Goal: Contribute content: Add original content to the website for others to see

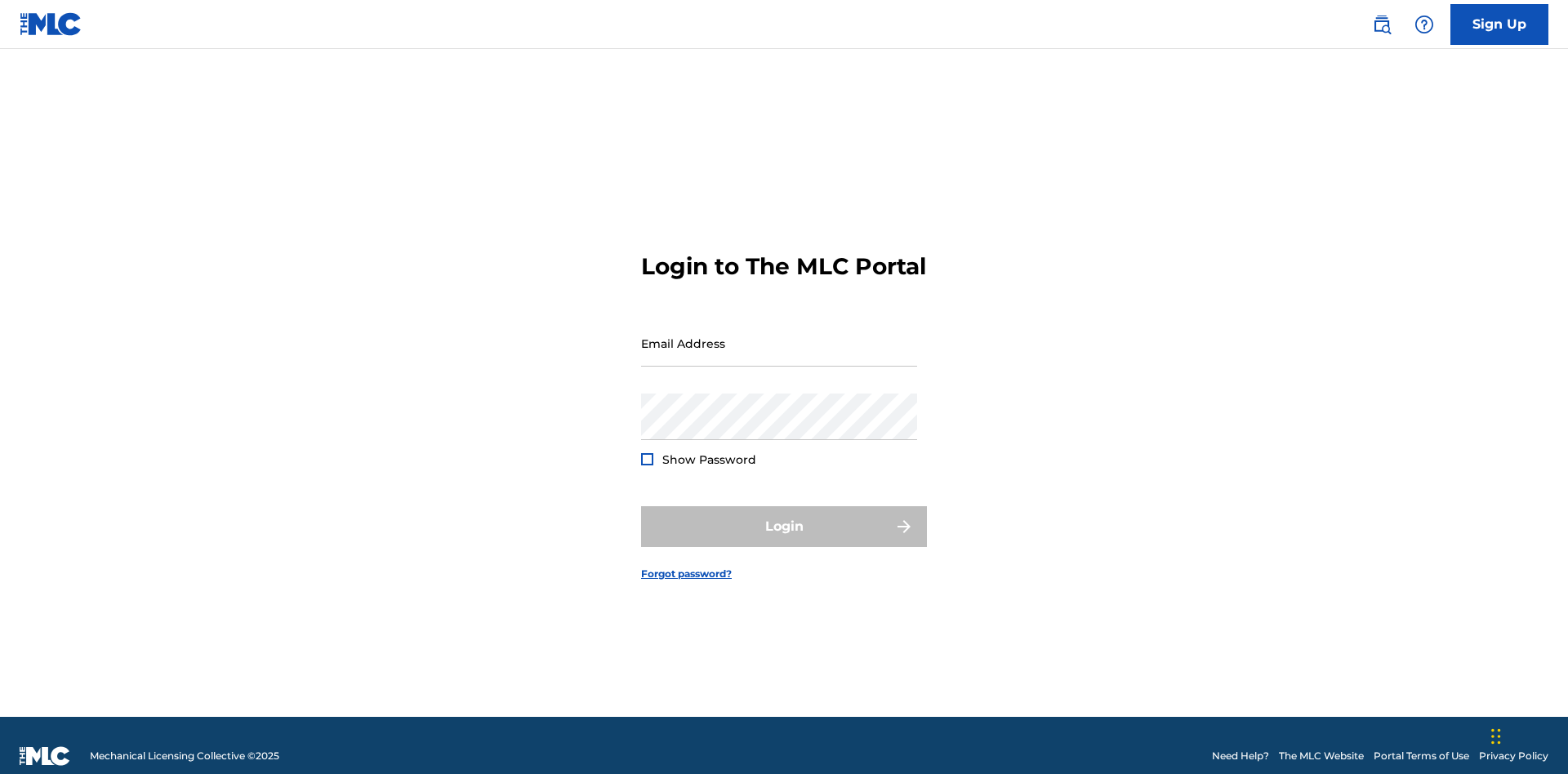
scroll to position [21, 0]
click at [779, 336] on input "Email Address" at bounding box center [779, 342] width 276 height 47
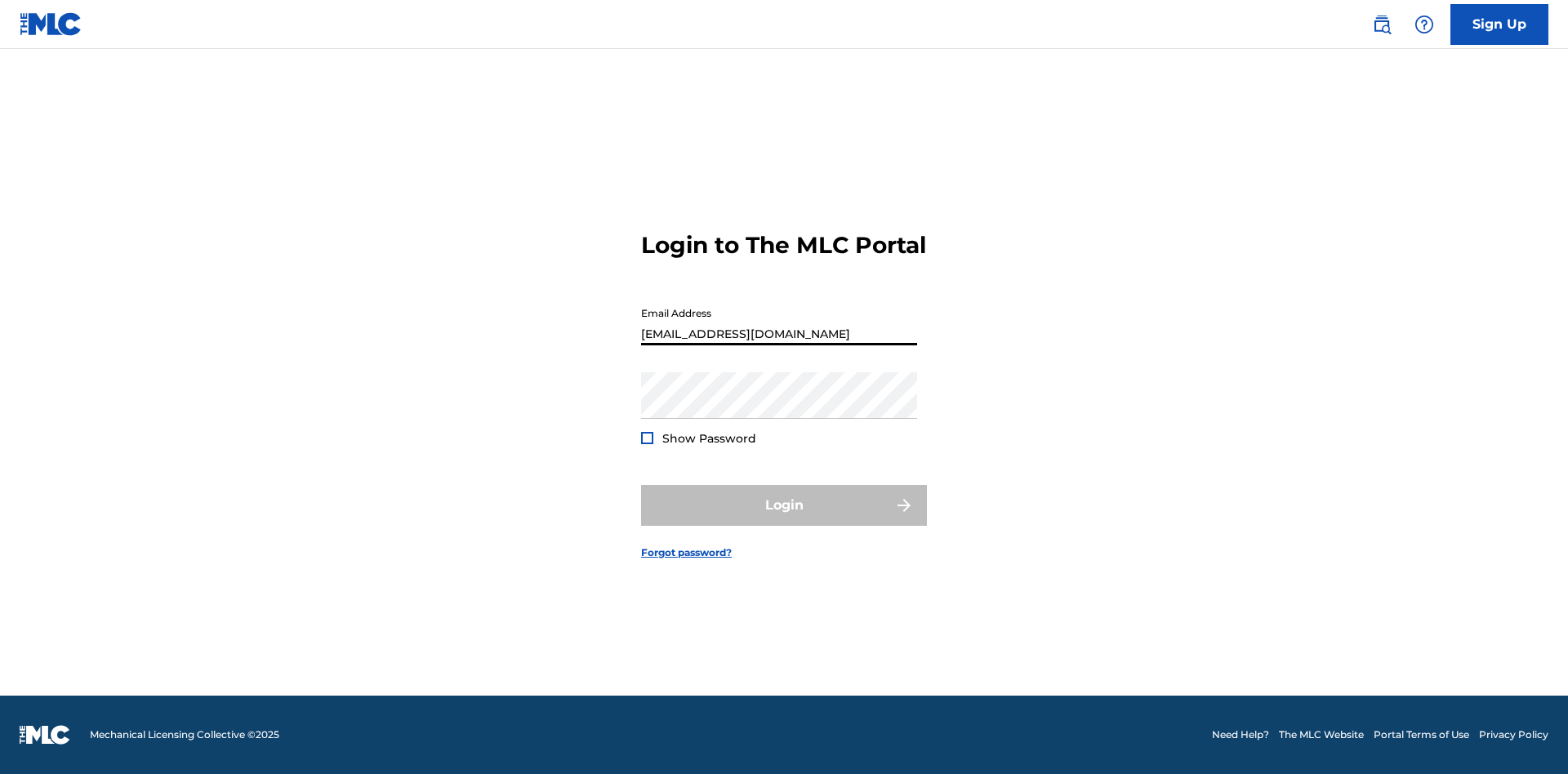
type input "[EMAIL_ADDRESS][DOMAIN_NAME]"
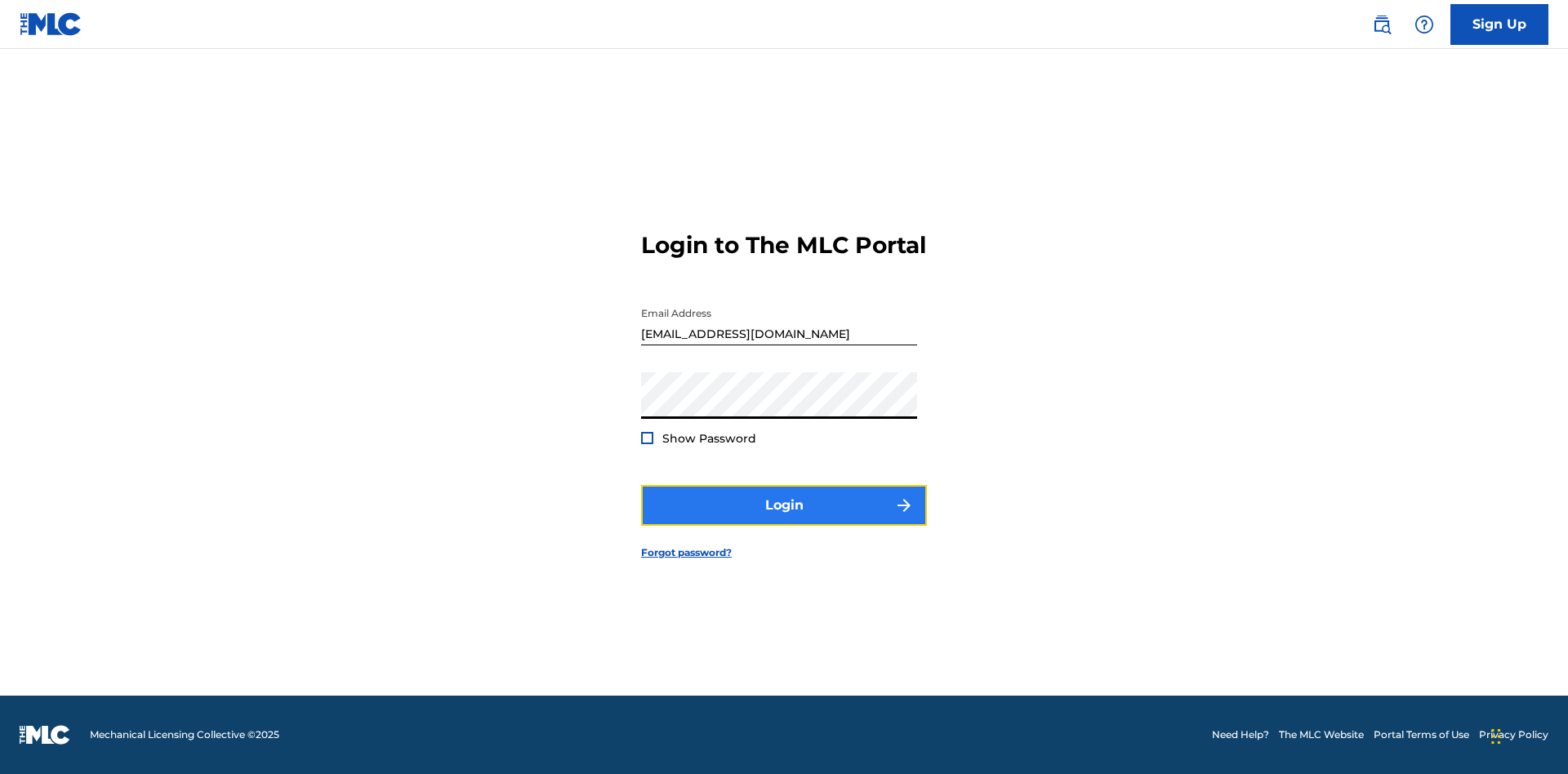
click at [784, 520] on button "Login" at bounding box center [784, 505] width 286 height 41
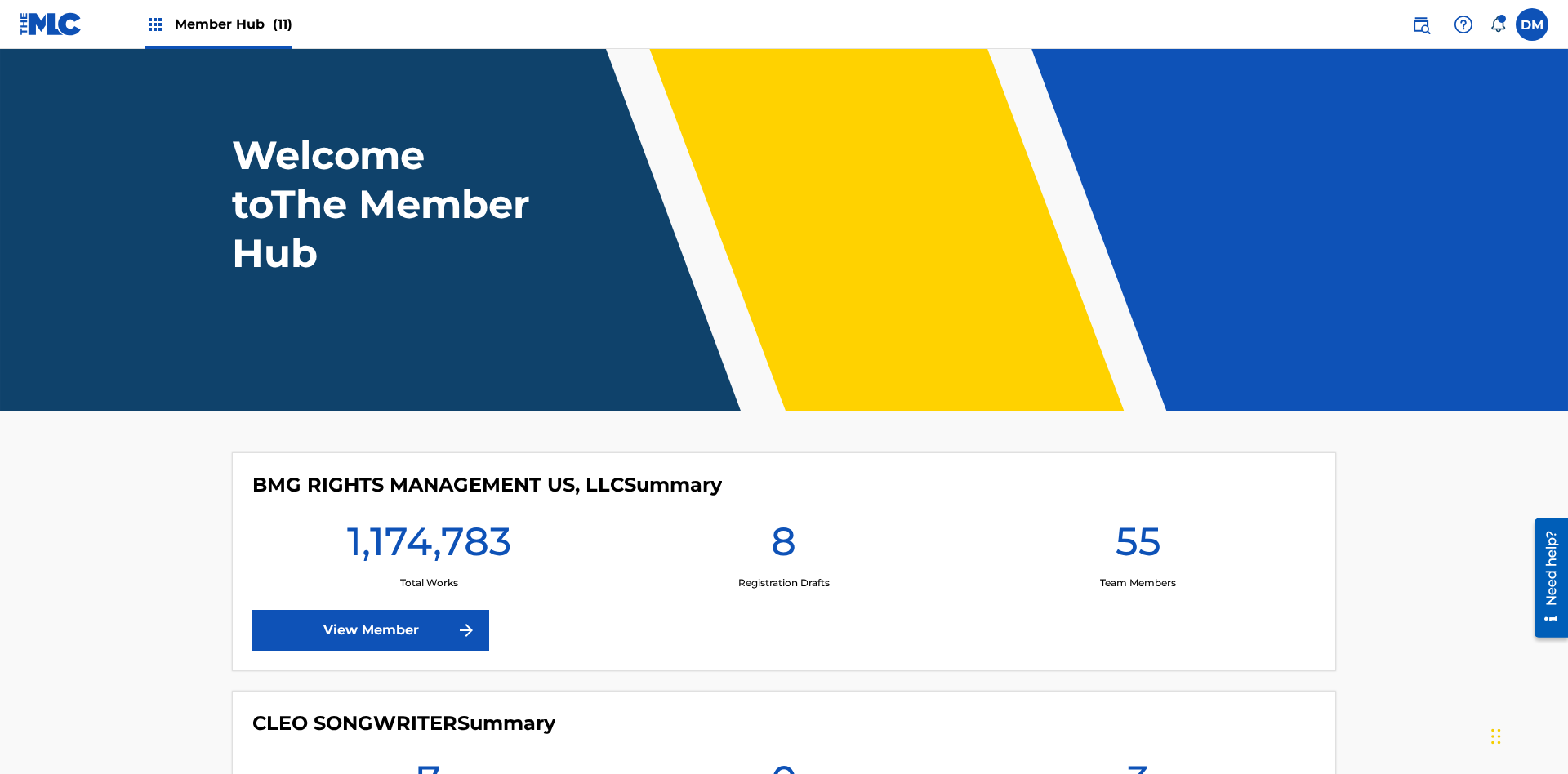
click at [233, 24] on span "Member Hub (11)" at bounding box center [234, 24] width 118 height 19
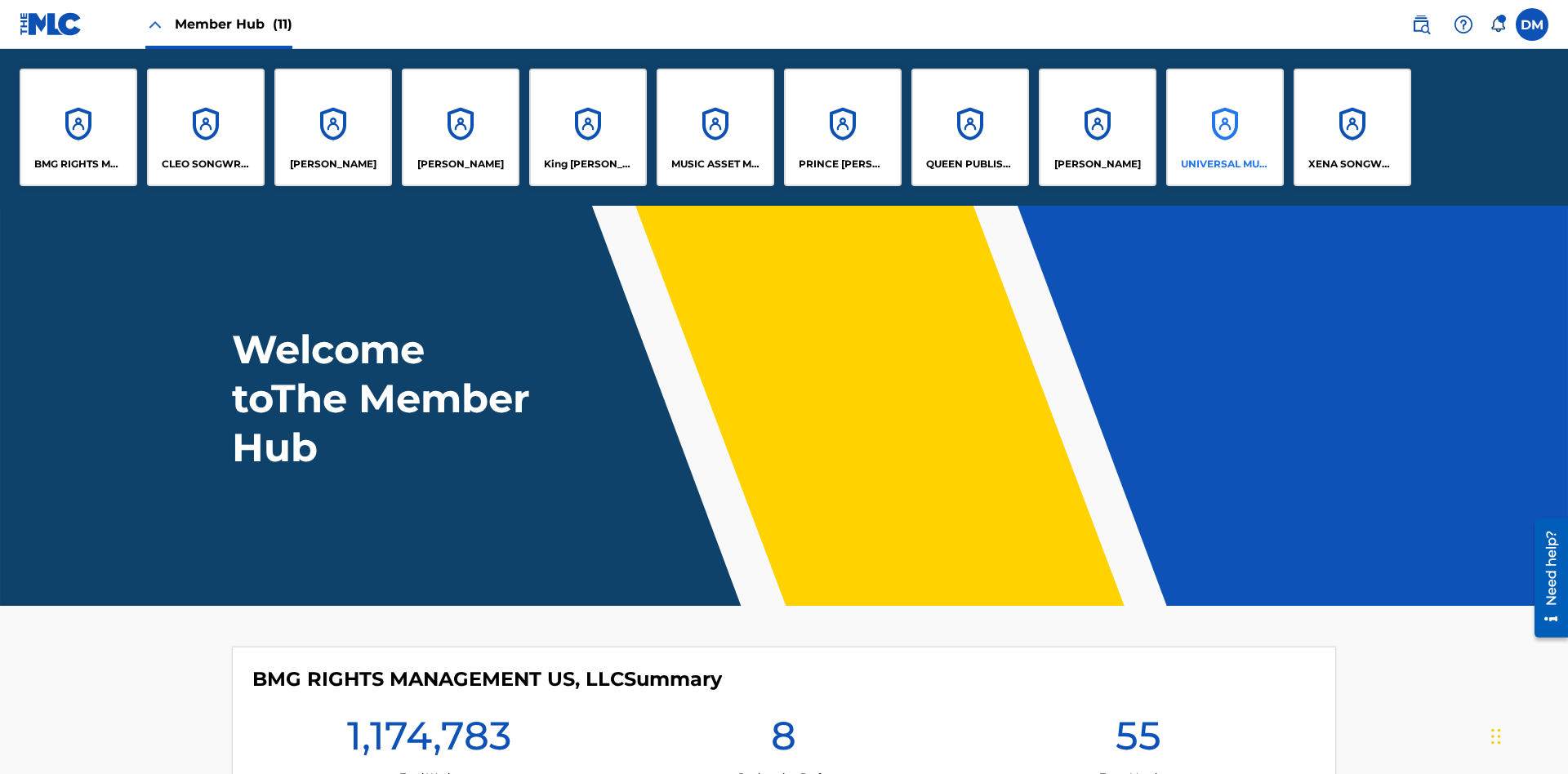
click at [1225, 164] on p "UNIVERSAL MUSIC PUB GROUP" at bounding box center [1225, 163] width 89 height 15
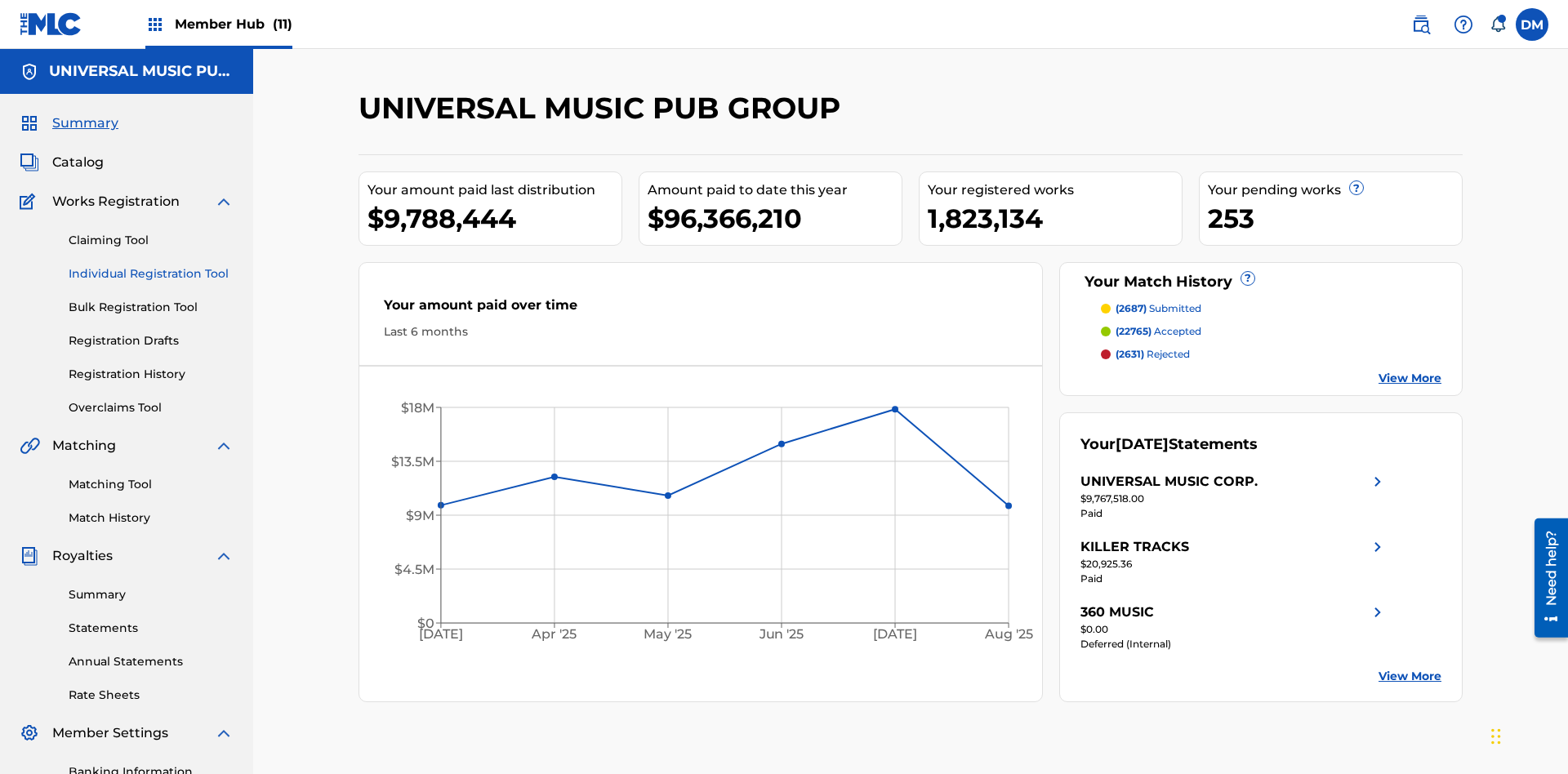
click at [151, 265] on link "Individual Registration Tool" at bounding box center [150, 273] width 165 height 17
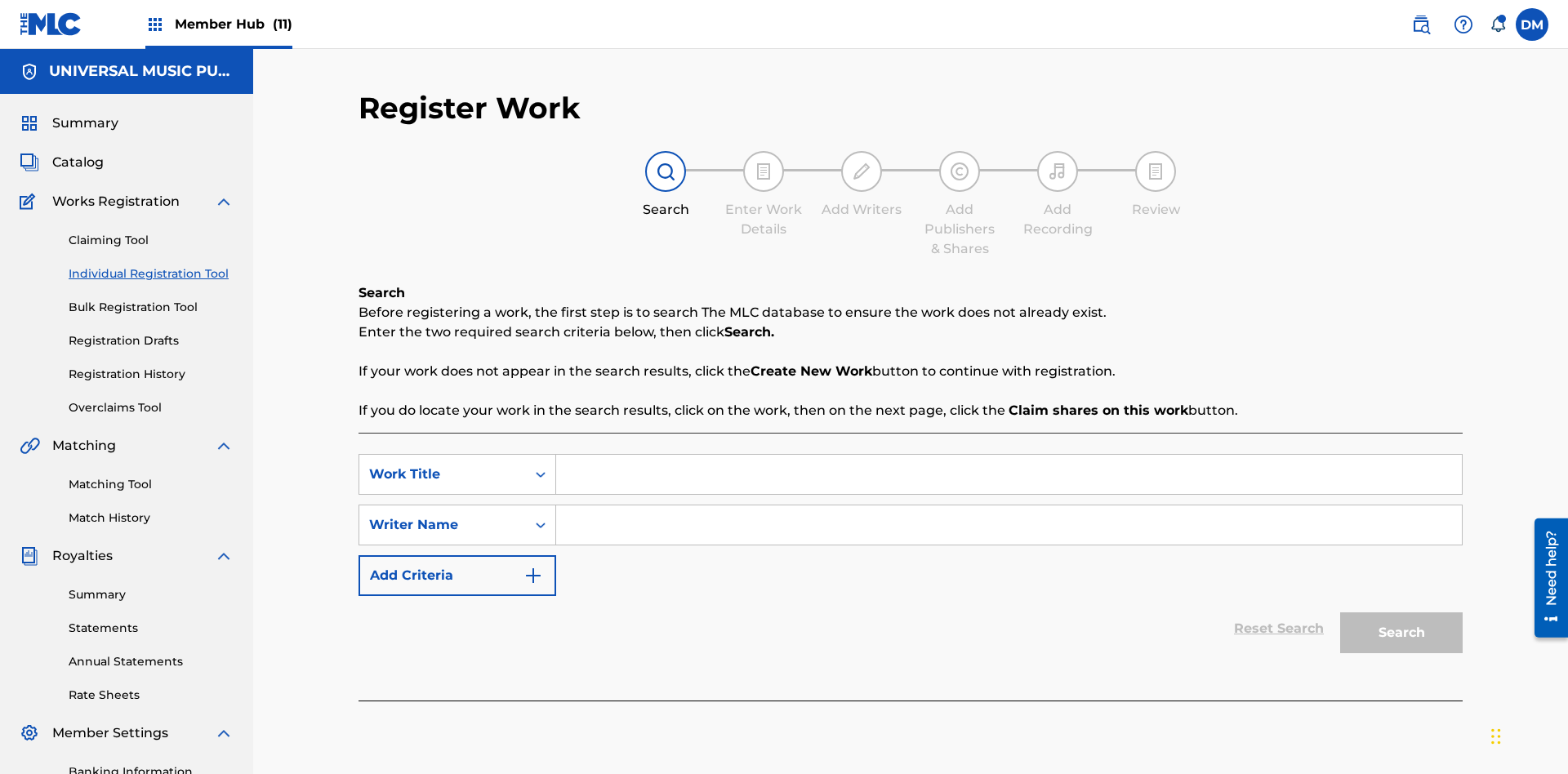
click at [1009, 455] on input "Search Form" at bounding box center [1009, 475] width 906 height 40
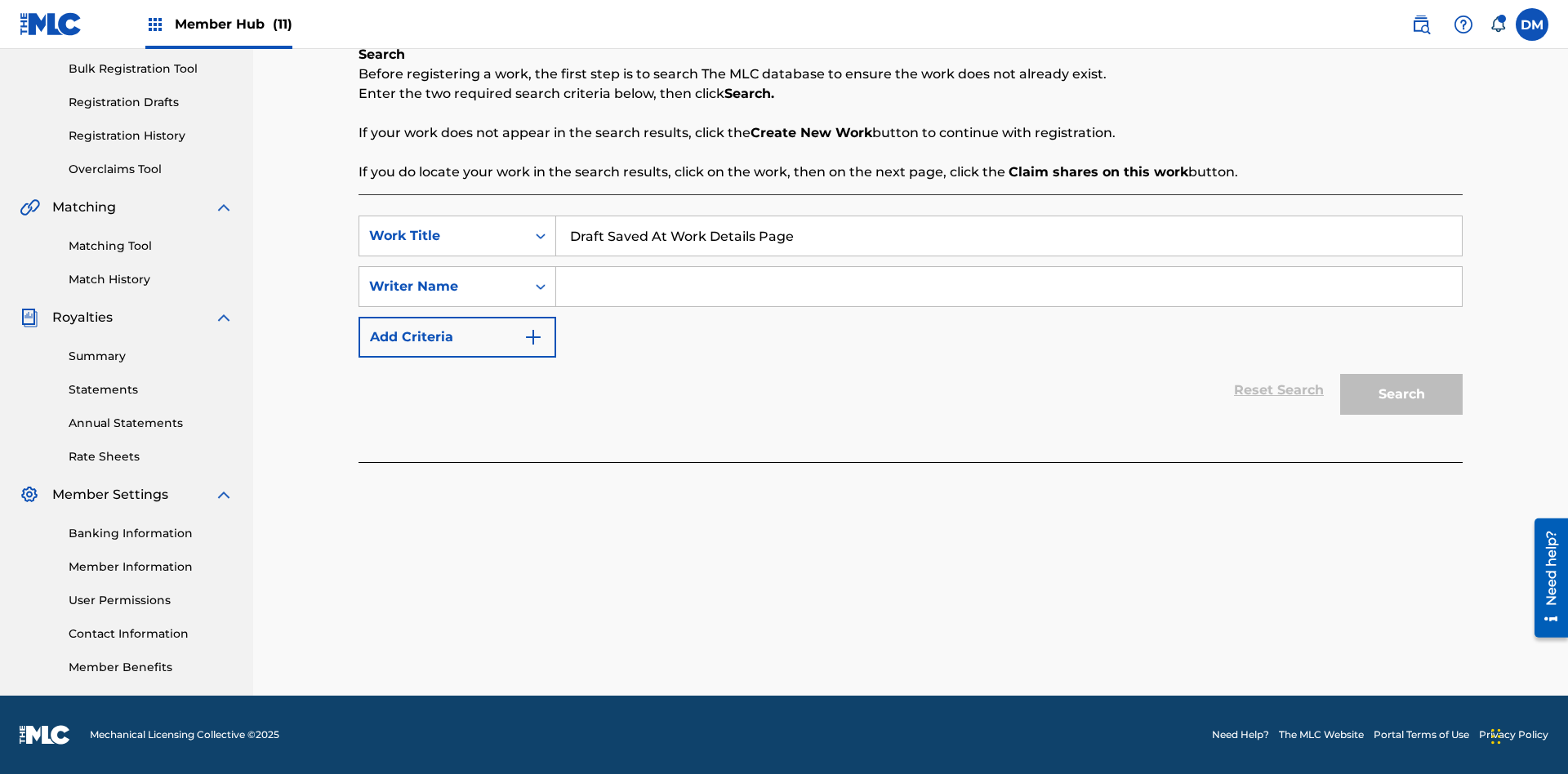
type input "Draft Saved At Work Details Page"
click at [1009, 287] on input "Search Form" at bounding box center [1009, 287] width 906 height 40
type input "QWERTYUIOP"
click at [1402, 395] on button "Search" at bounding box center [1402, 394] width 123 height 41
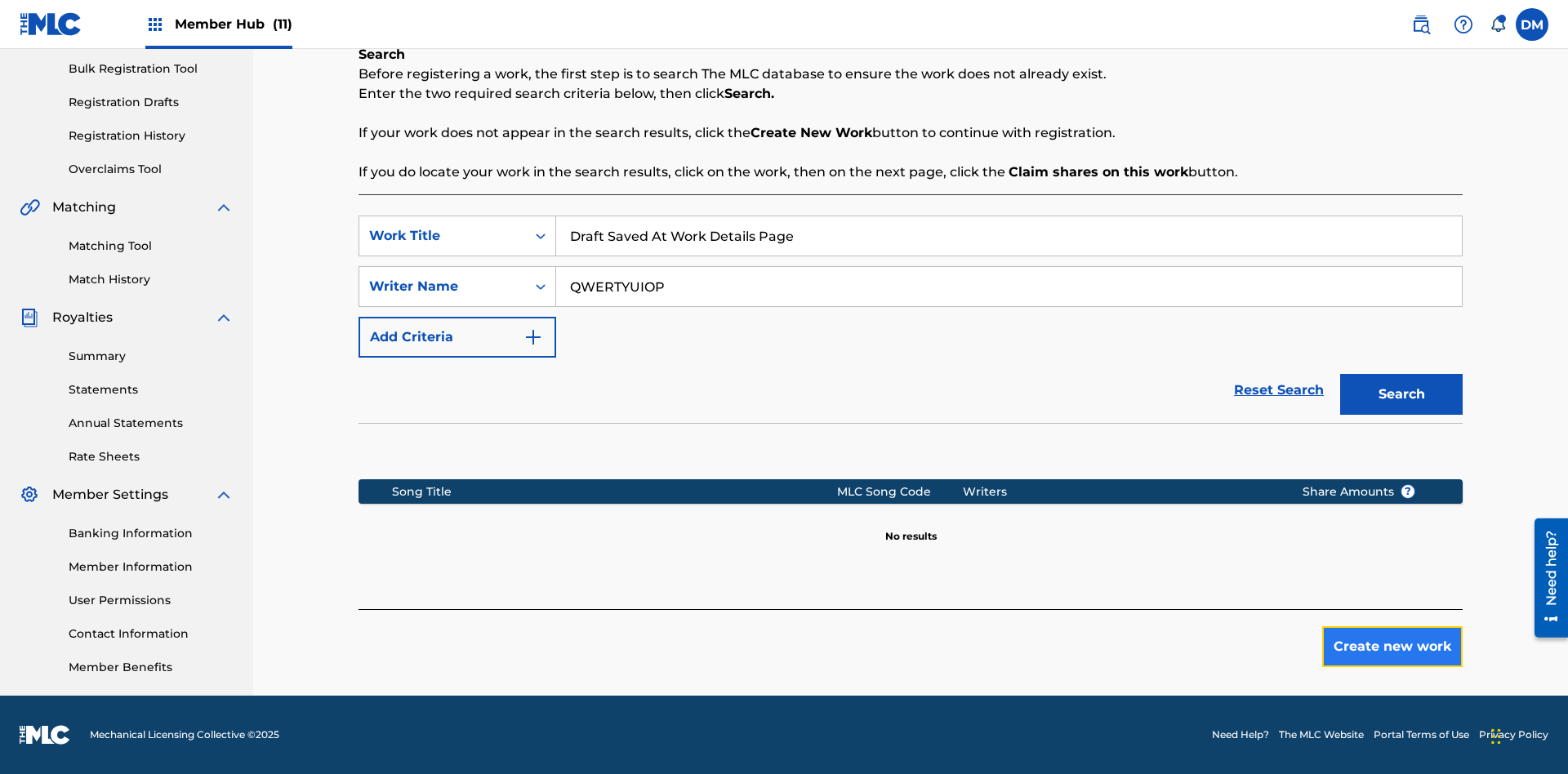
click at [1393, 647] on button "Create new work" at bounding box center [1393, 646] width 141 height 41
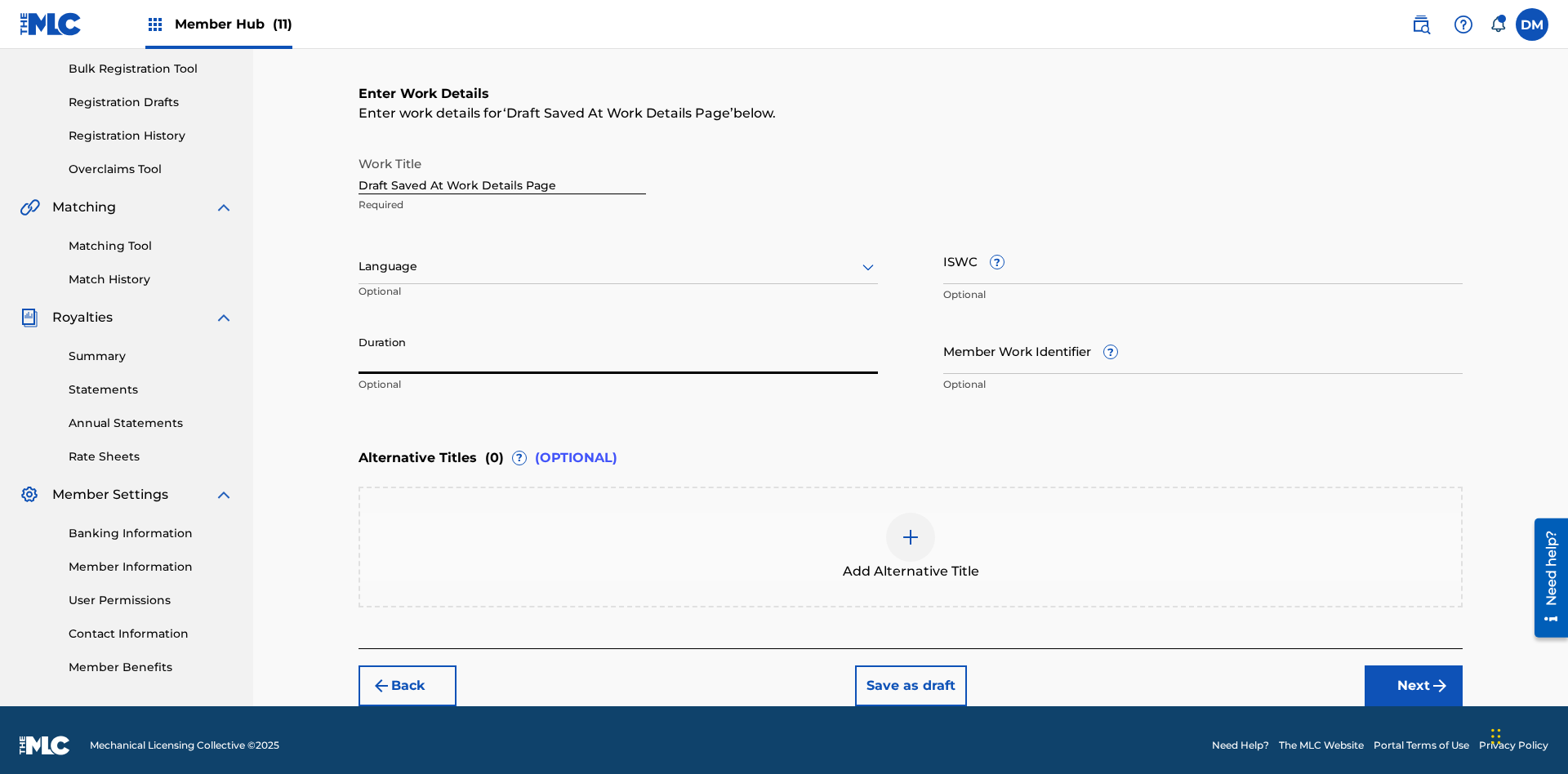
scroll to position [249, 0]
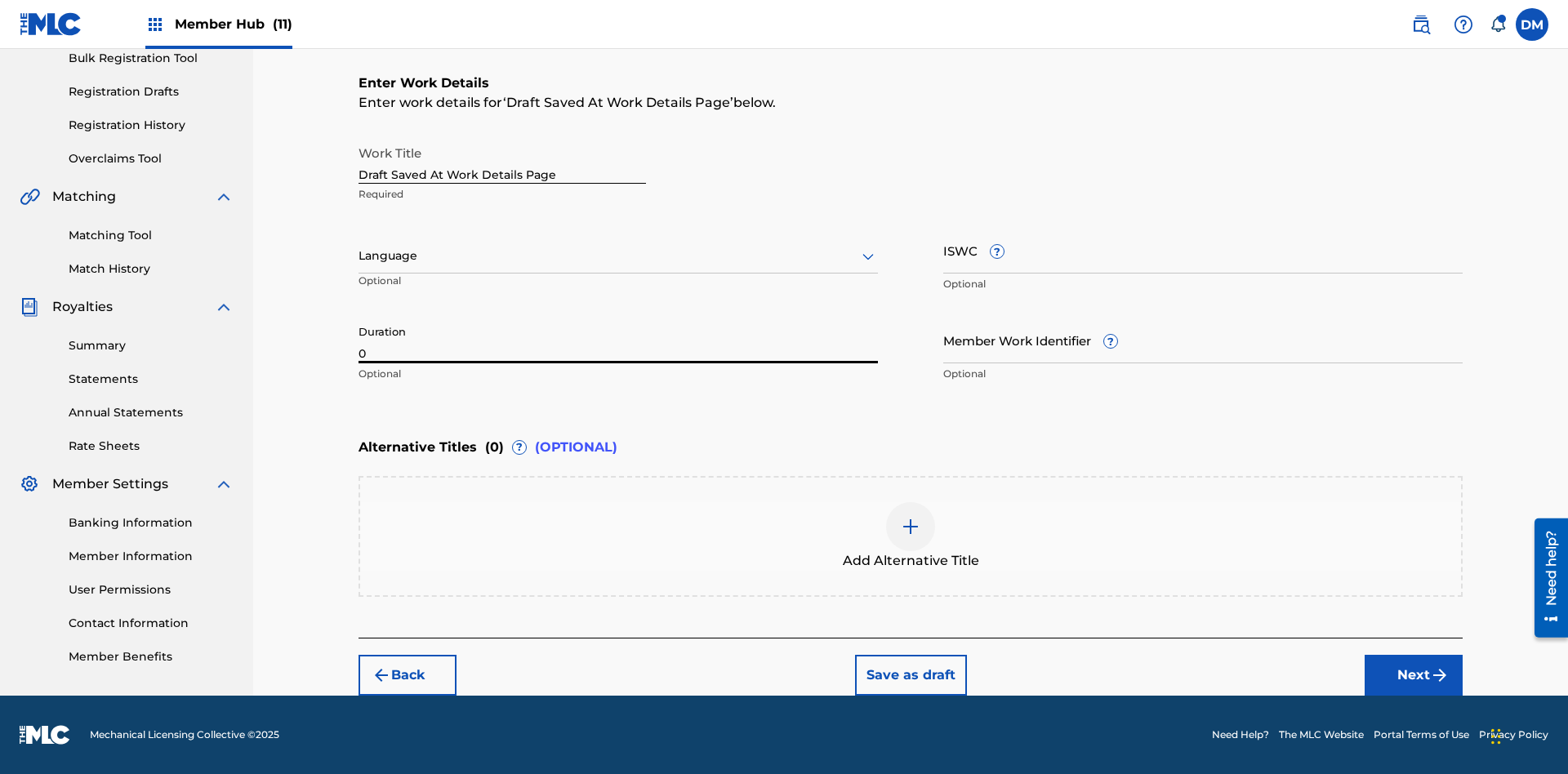
click at [619, 339] on input "0" at bounding box center [618, 339] width 520 height 47
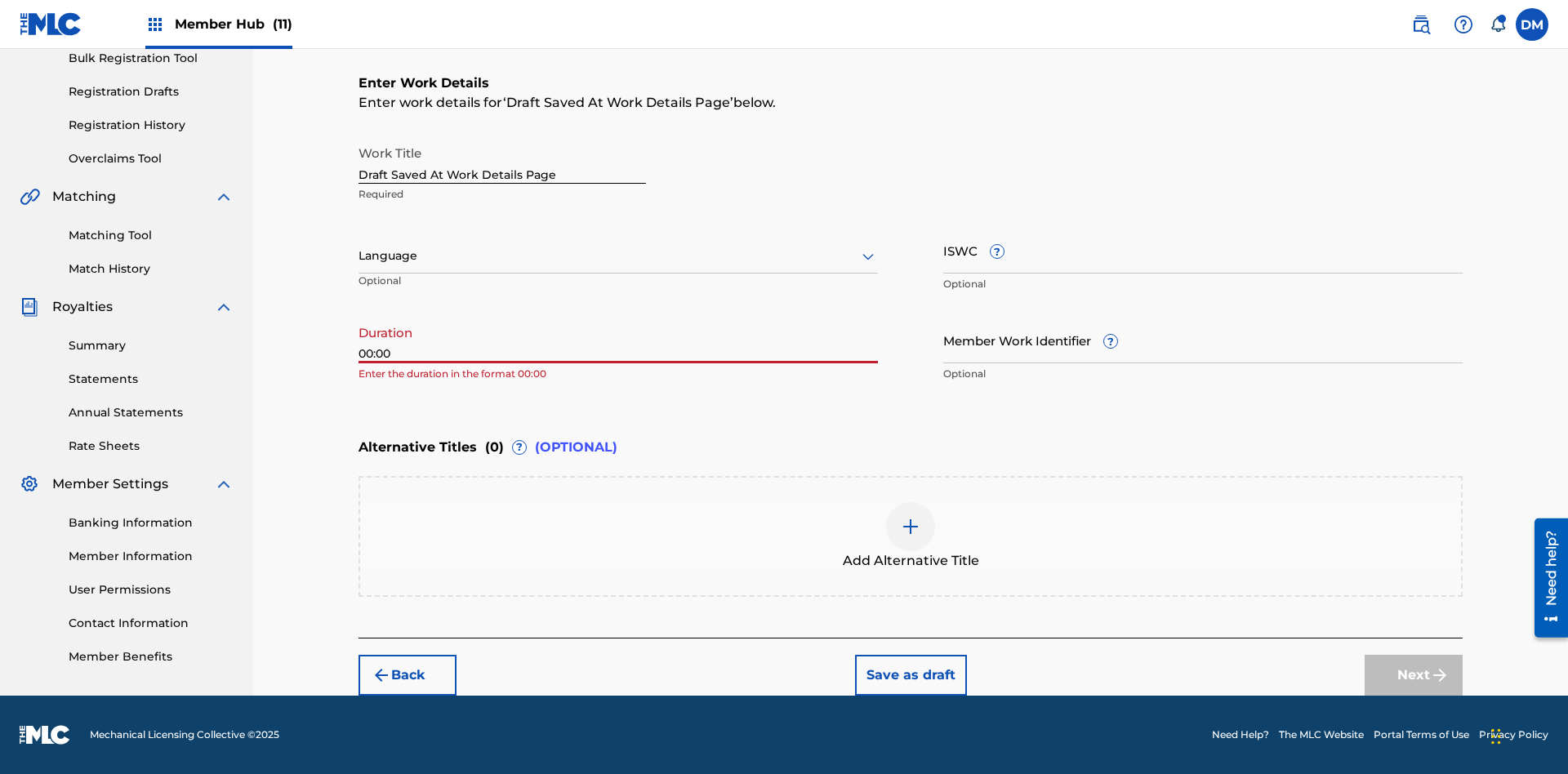
type input "00:00"
click at [868, 256] on icon at bounding box center [868, 256] width 20 height 20
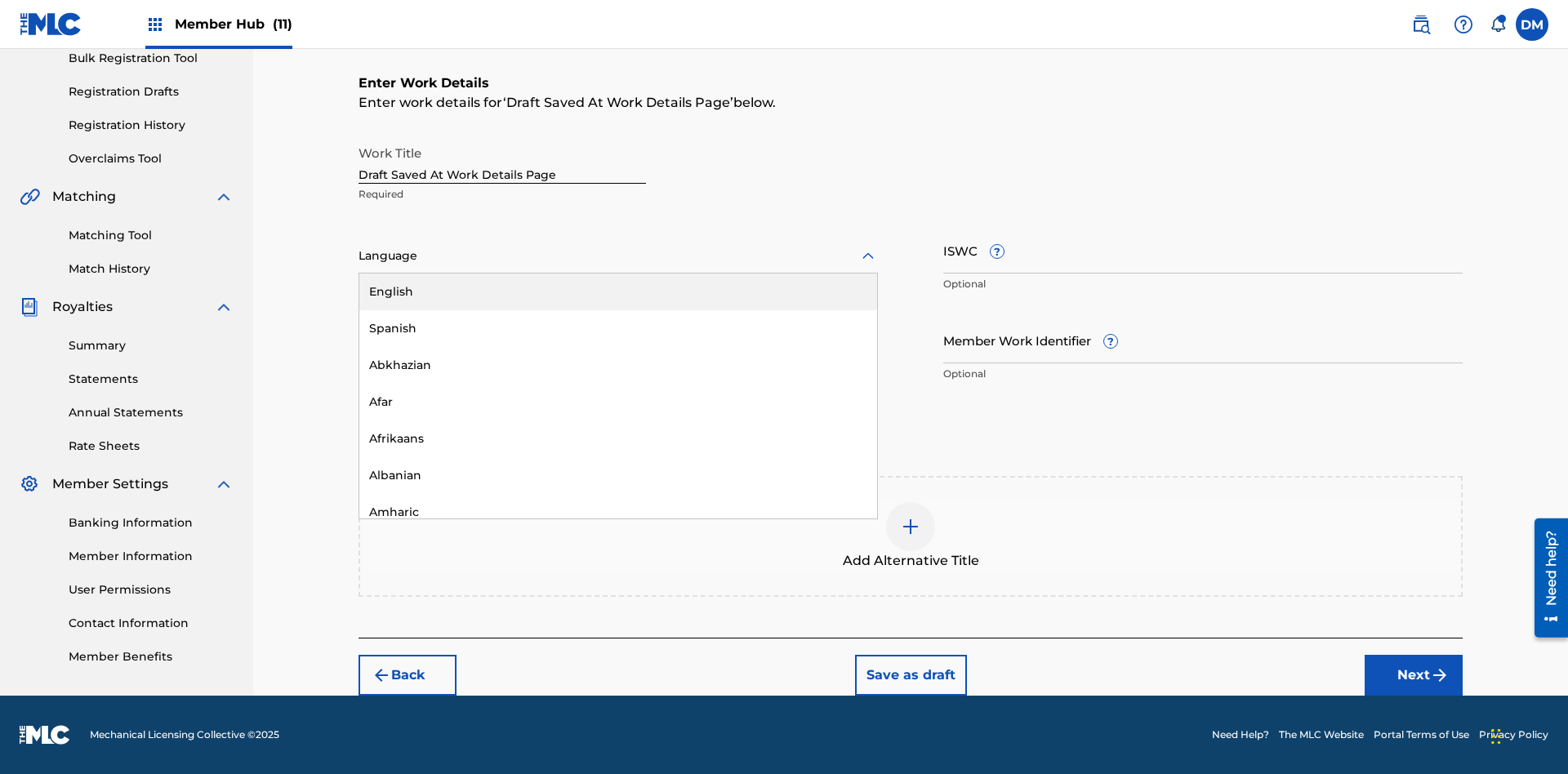
click at [619, 402] on div "Afar" at bounding box center [618, 402] width 518 height 37
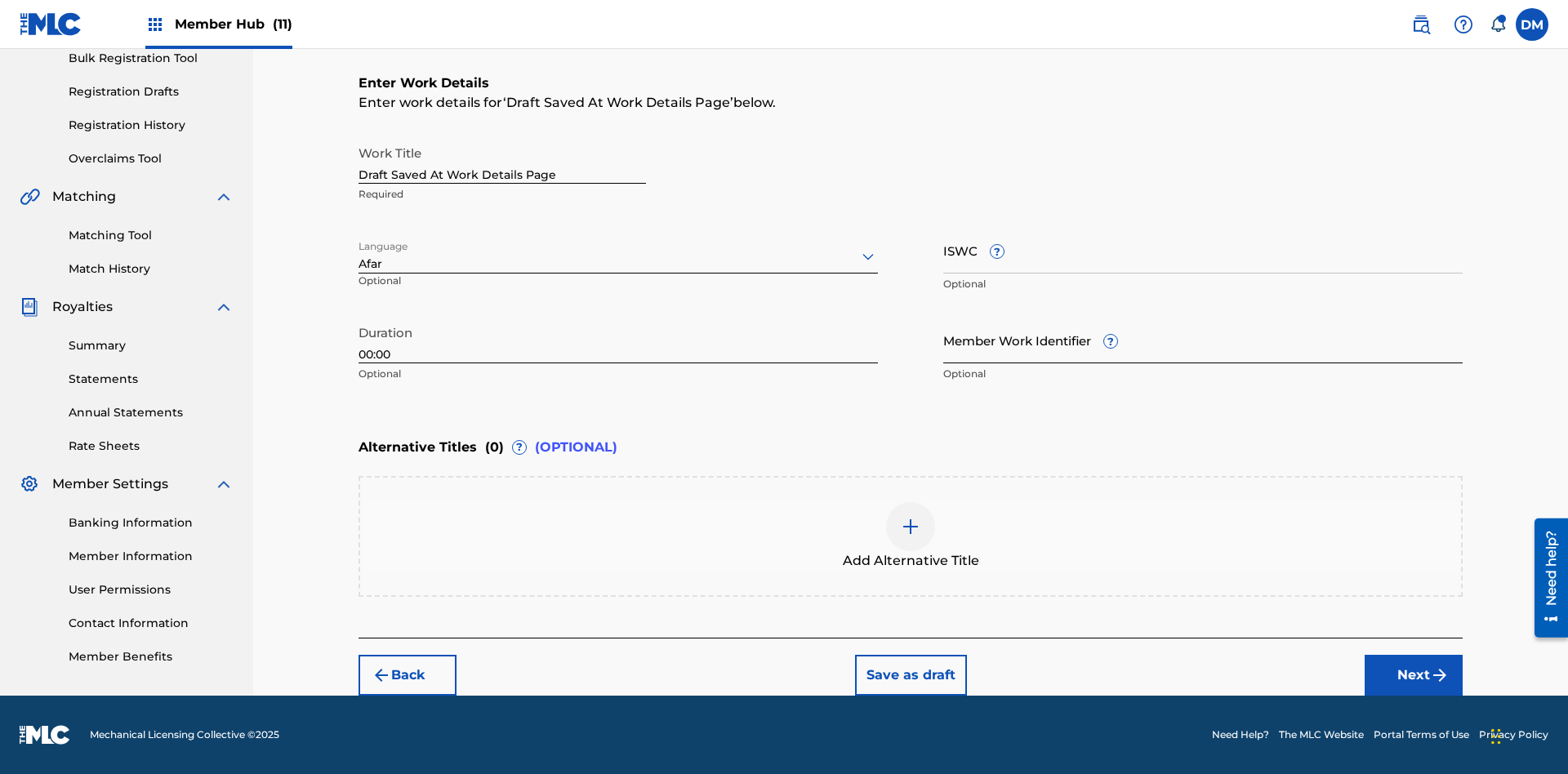
click at [1203, 339] on input "Member Work Identifier ?" at bounding box center [1203, 339] width 520 height 47
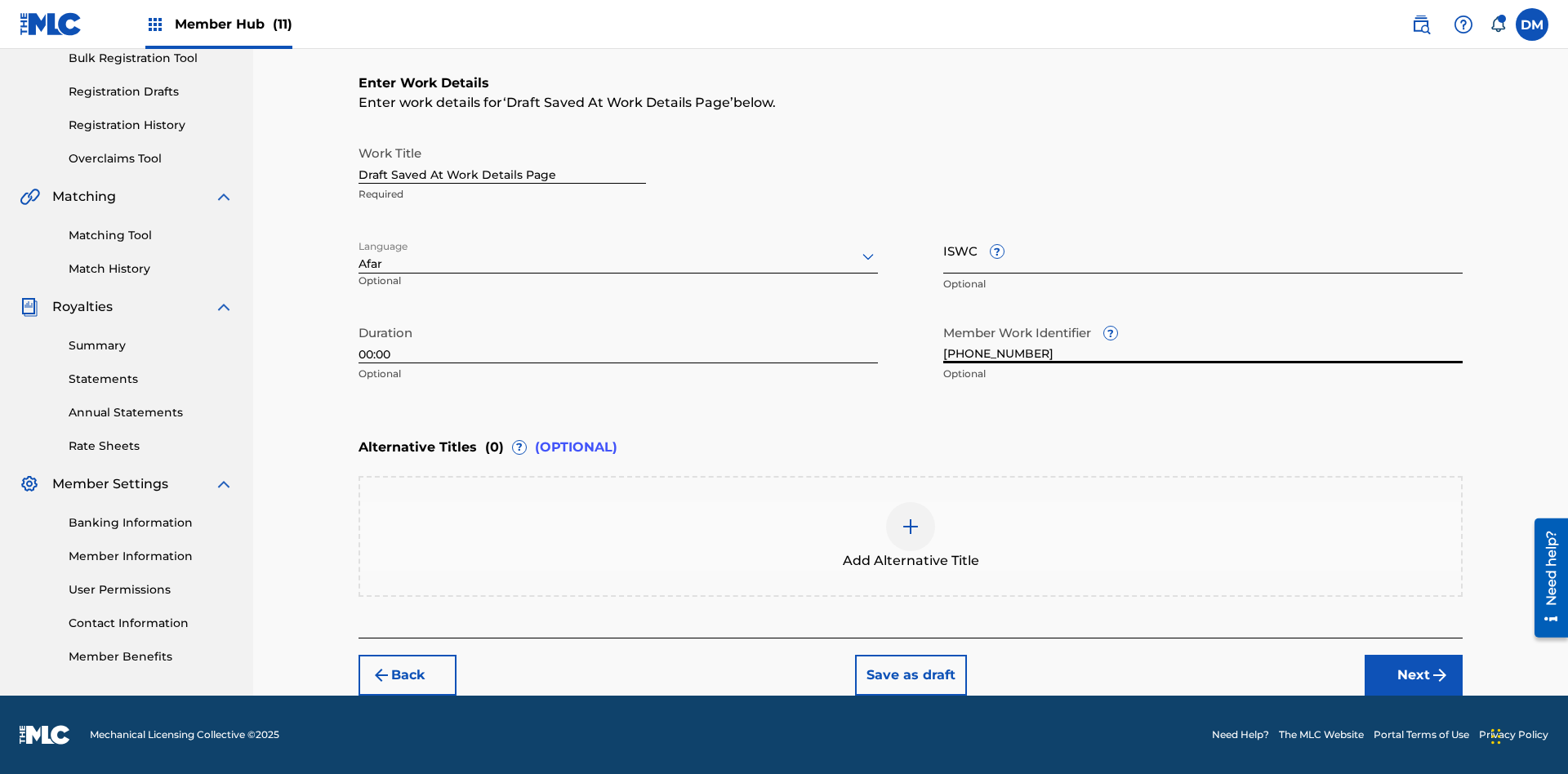
type input "[PHONE_NUMBER]"
click at [1203, 250] on input "ISWC ?" at bounding box center [1203, 249] width 520 height 47
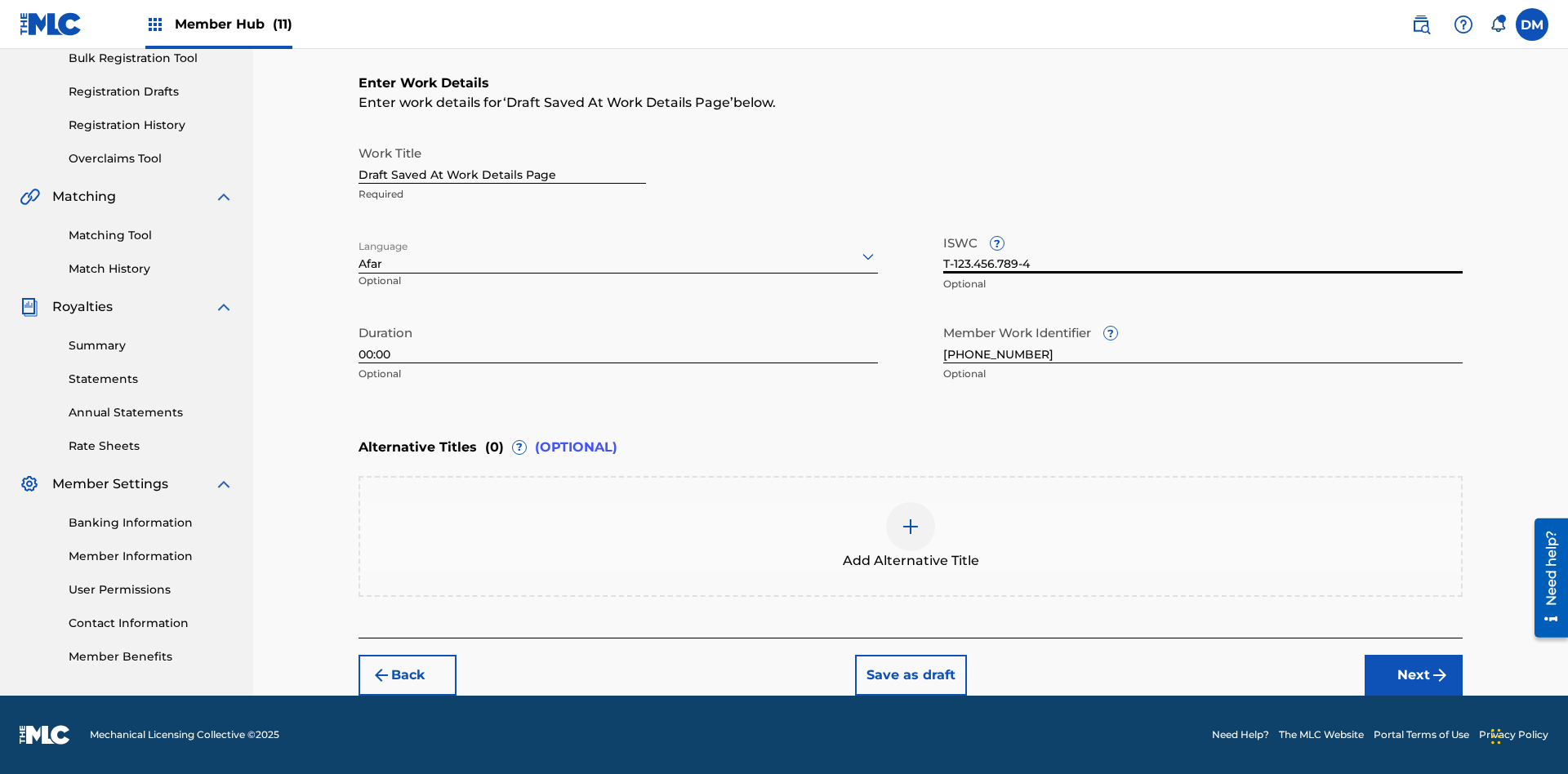
type input "T-123.456.789-4"
click at [911, 535] on img at bounding box center [911, 527] width 20 height 20
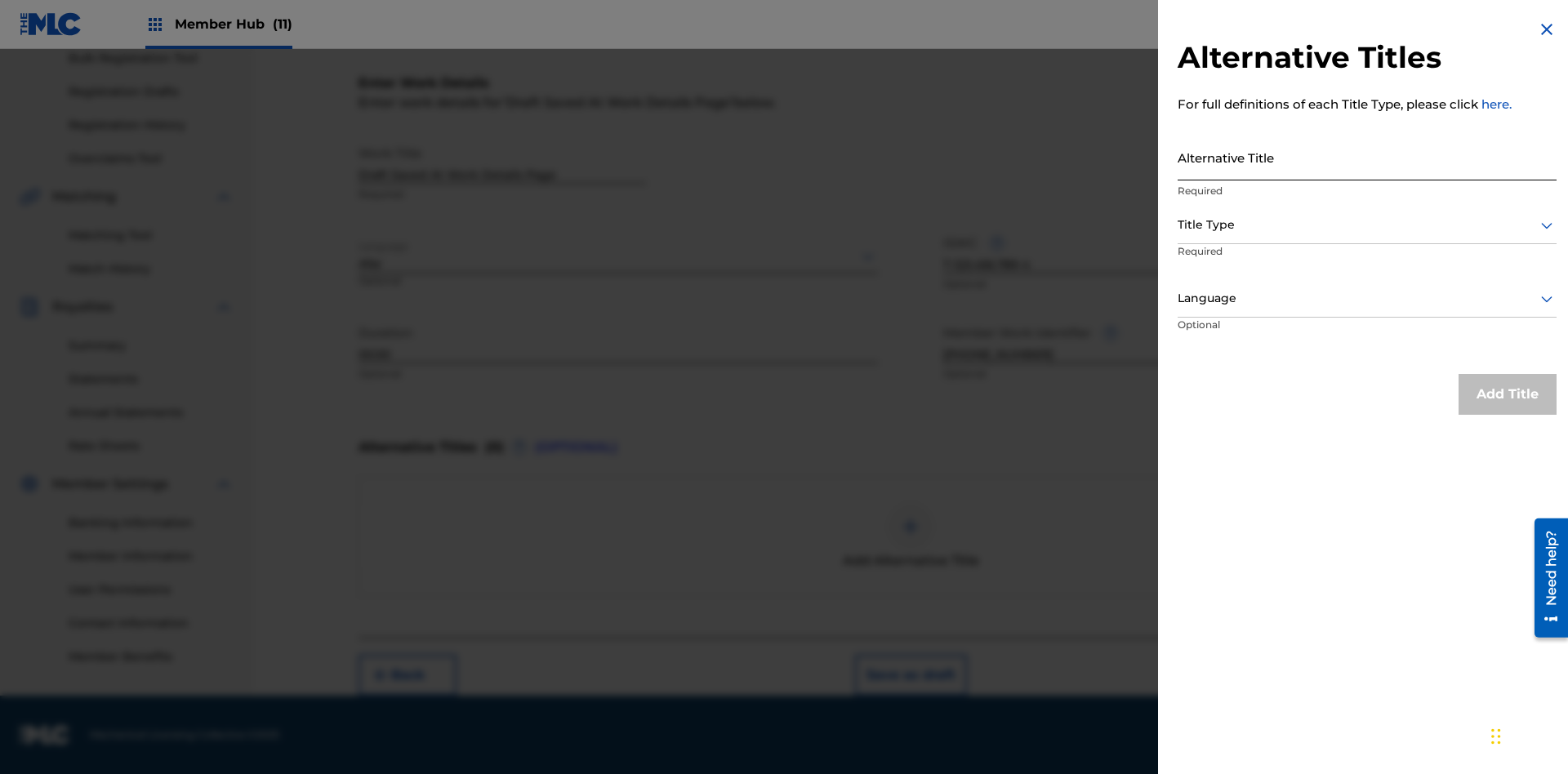
click at [1367, 156] on input "Alternative Title" at bounding box center [1367, 156] width 379 height 47
type input "Alt Title"
click at [1367, 225] on div at bounding box center [1367, 225] width 379 height 21
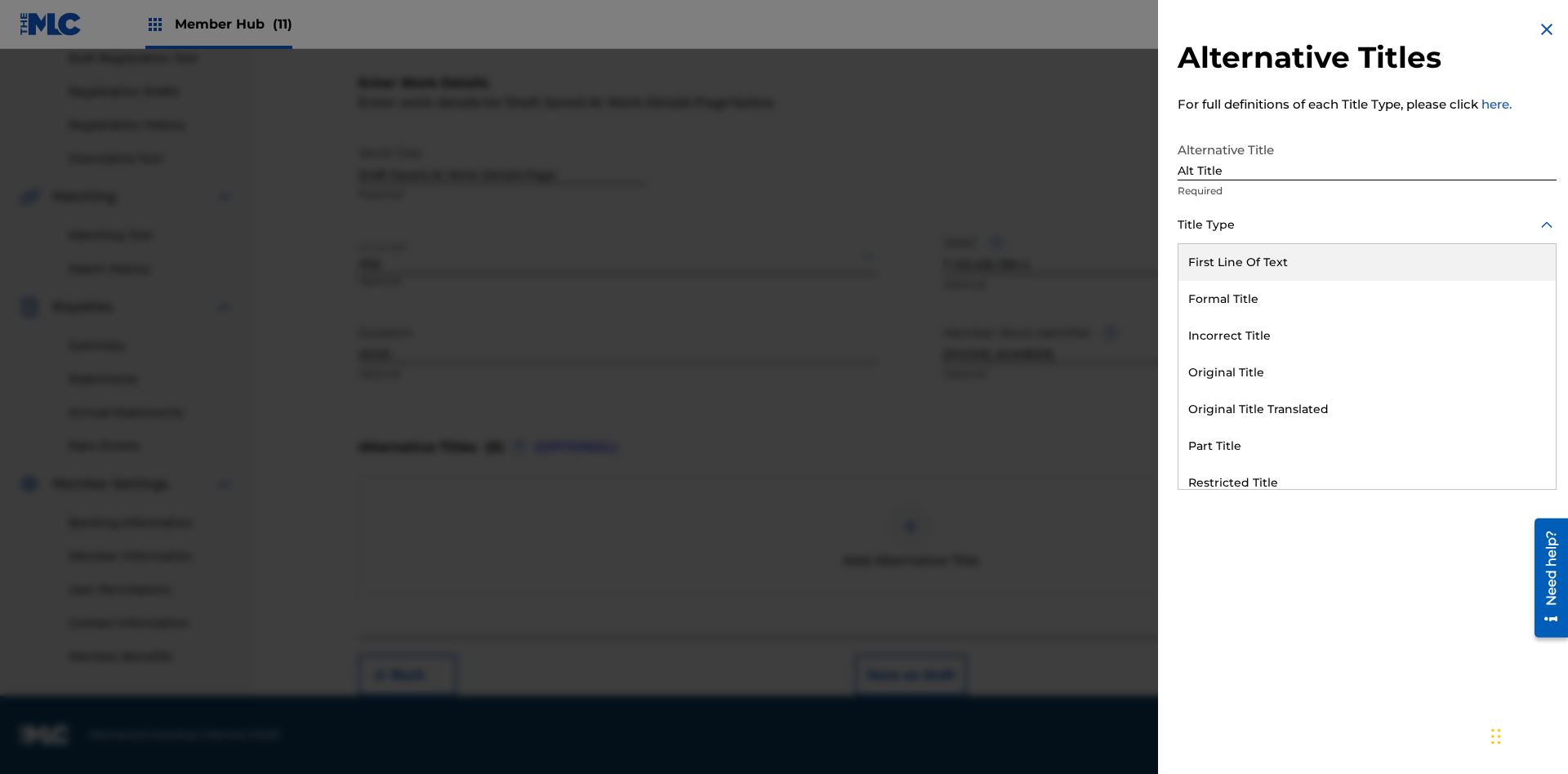
click at [1367, 372] on div "Original Title" at bounding box center [1367, 372] width 377 height 37
click at [1367, 298] on div at bounding box center [1367, 298] width 379 height 21
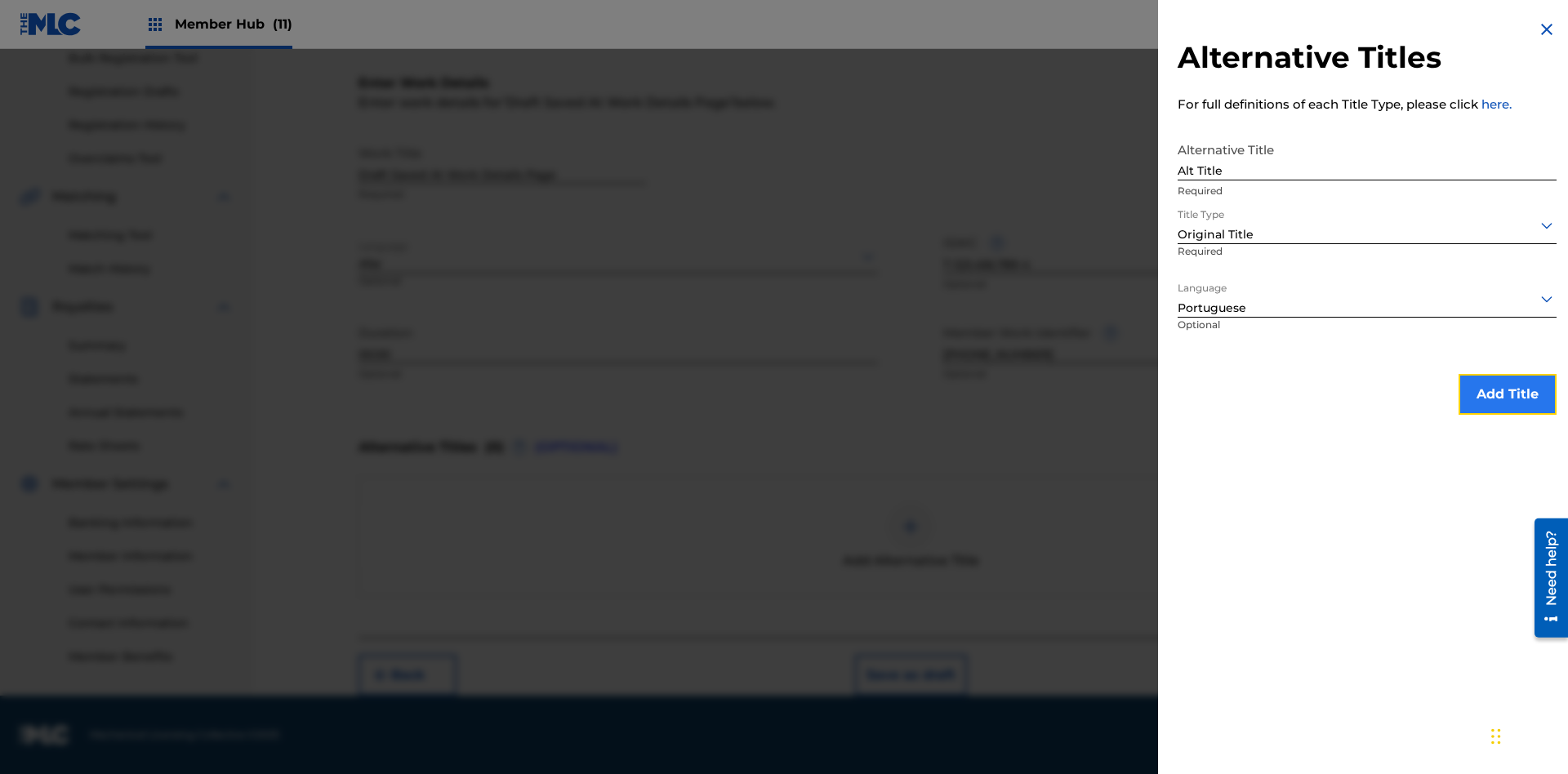
click at [1508, 394] on button "Add Title" at bounding box center [1508, 394] width 98 height 41
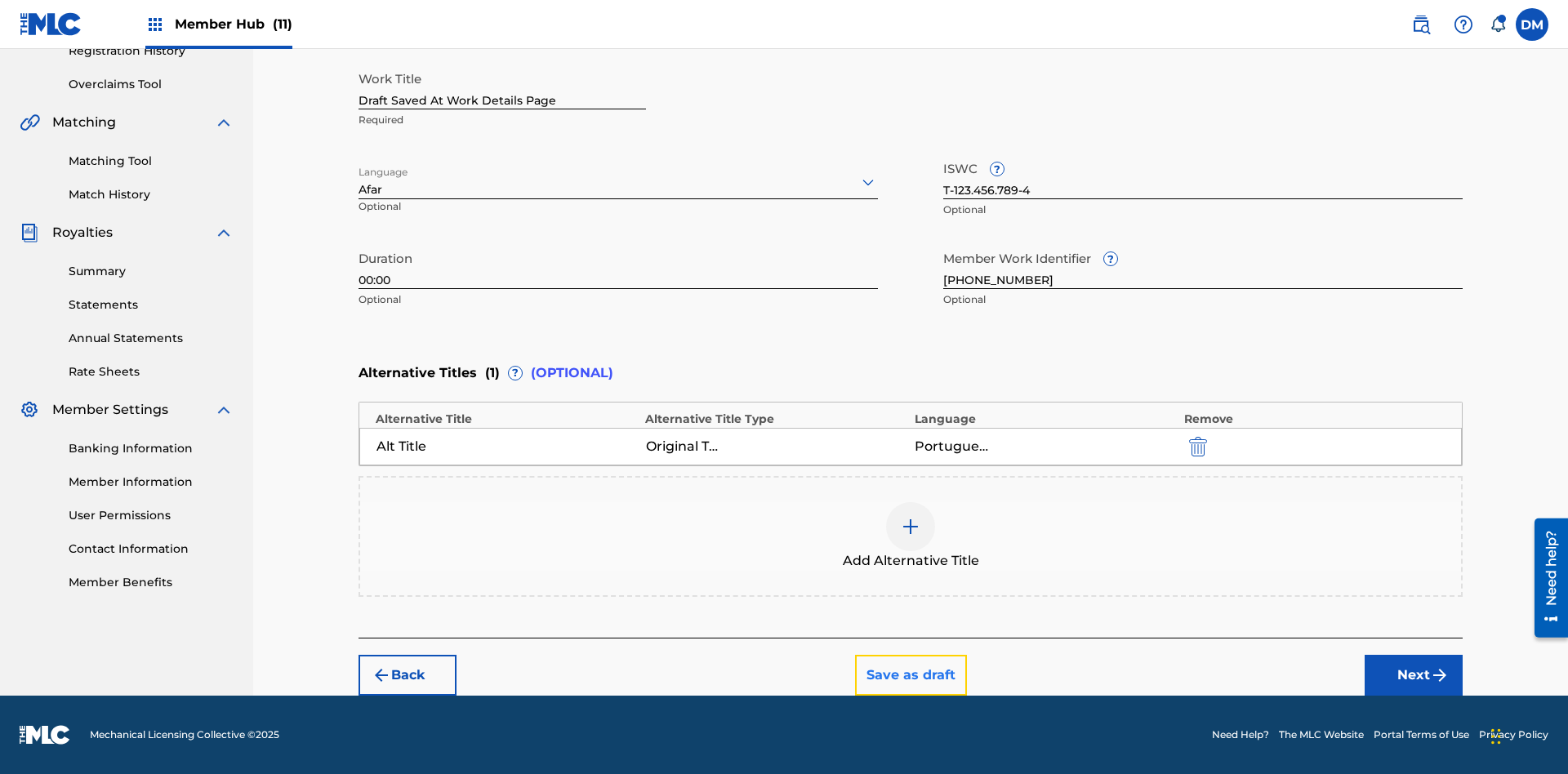
click at [910, 675] on button "Save as draft" at bounding box center [911, 675] width 112 height 41
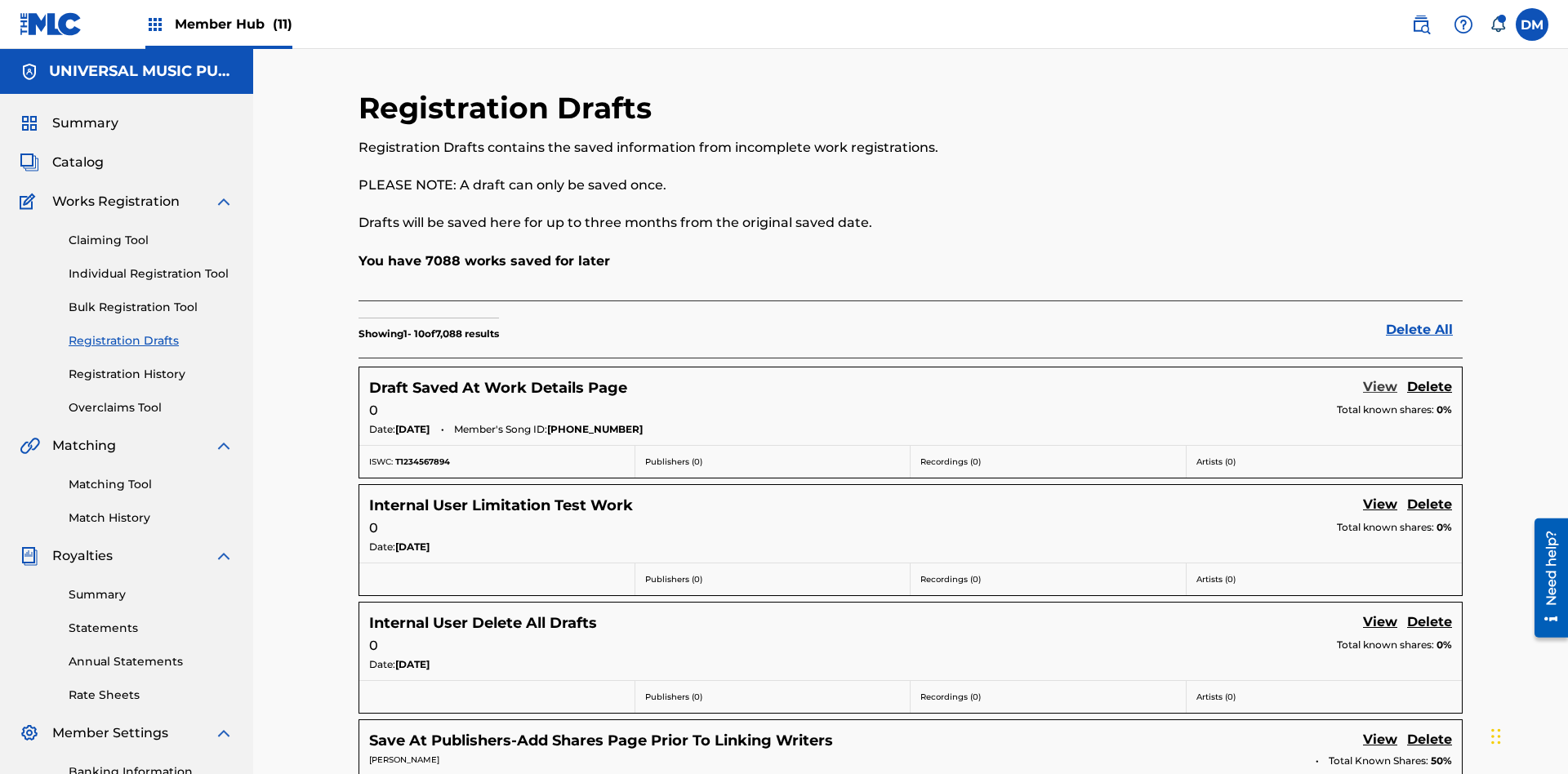
click at [1381, 377] on link "View" at bounding box center [1380, 388] width 35 height 22
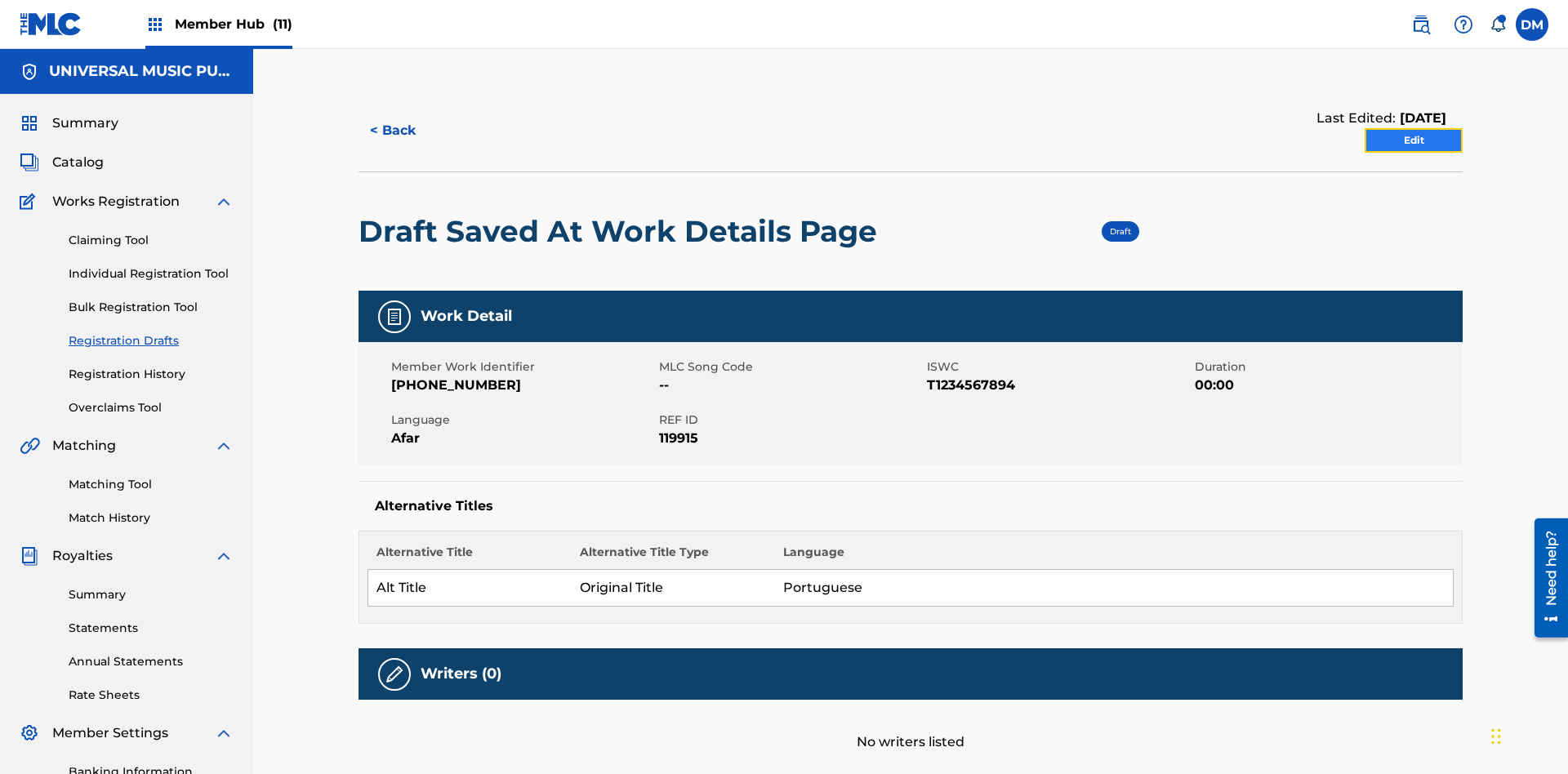
click at [1414, 129] on link "Edit" at bounding box center [1414, 141] width 98 height 25
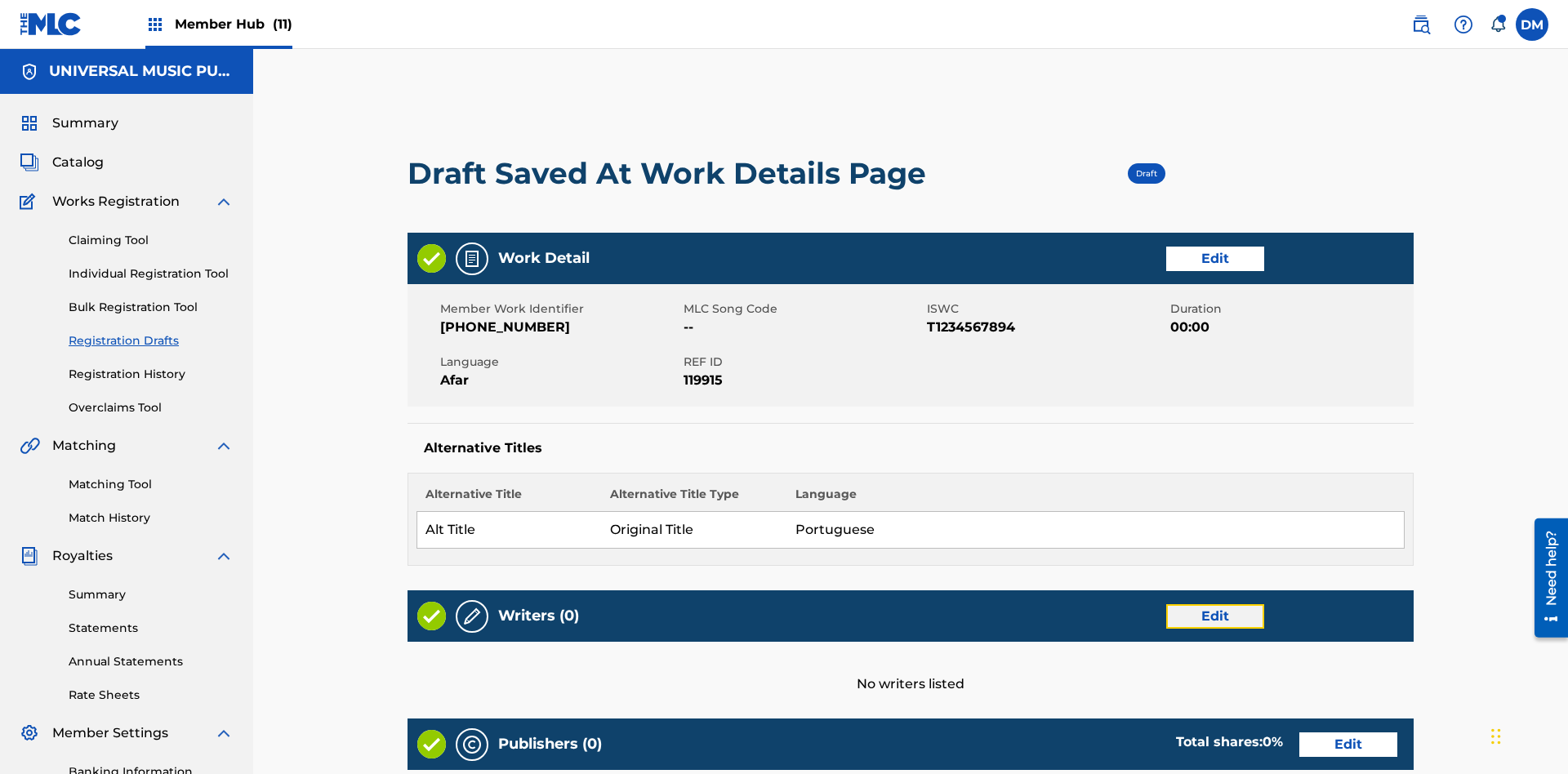
click at [1166, 605] on link "Edit" at bounding box center [1215, 617] width 98 height 25
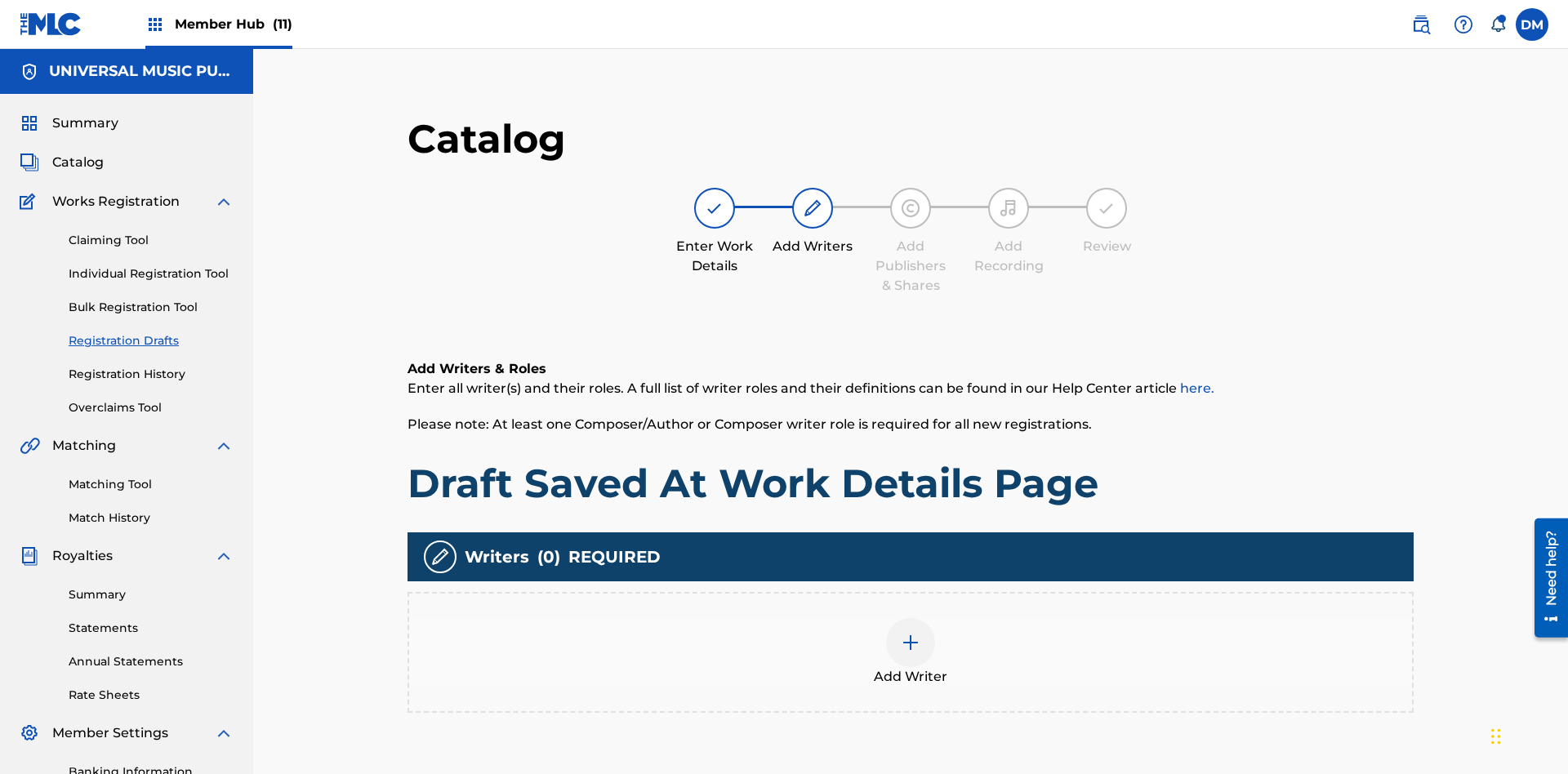
click at [901, 633] on img at bounding box center [911, 643] width 20 height 20
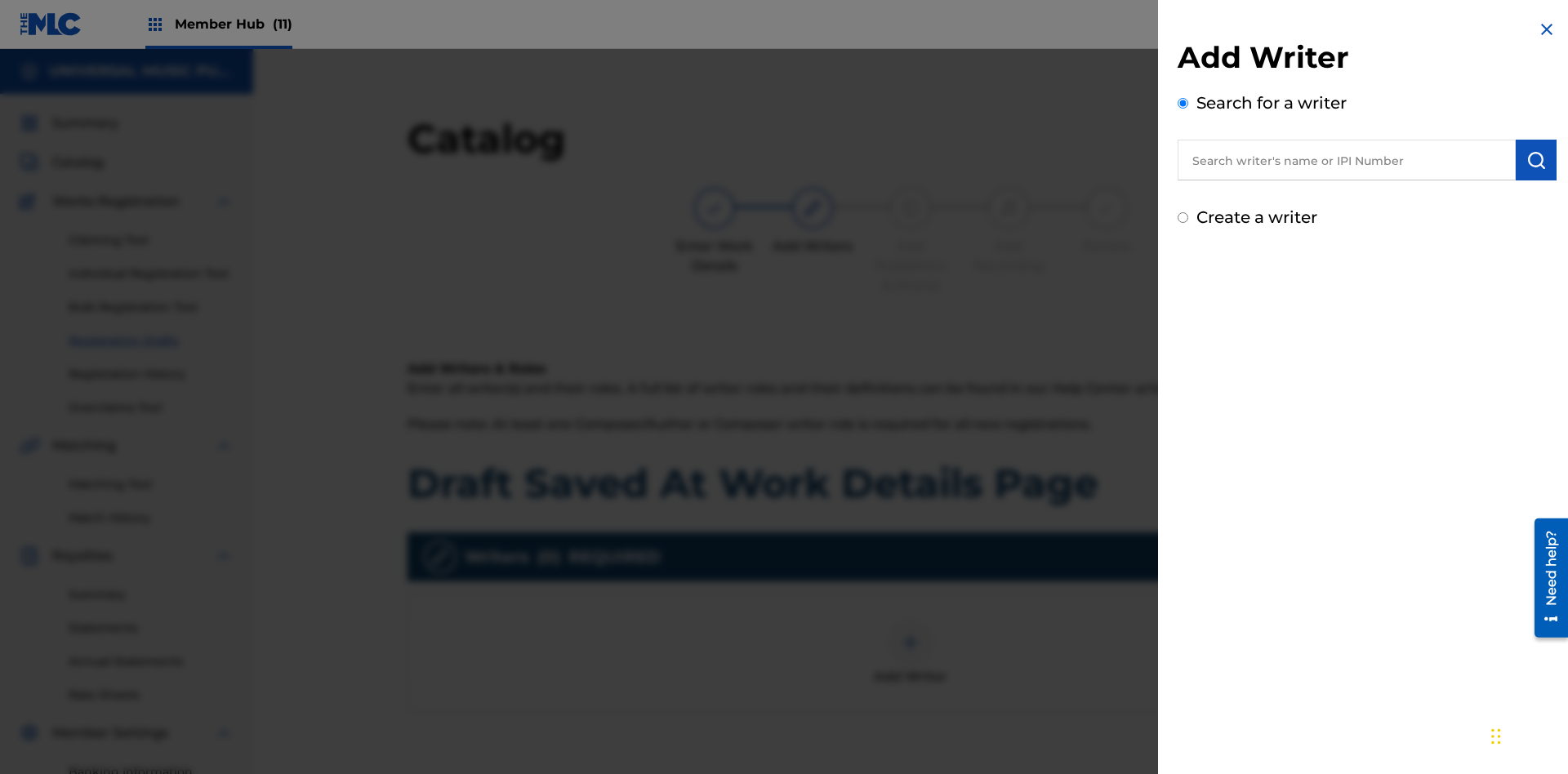
click at [1347, 160] on input "text" at bounding box center [1347, 159] width 339 height 41
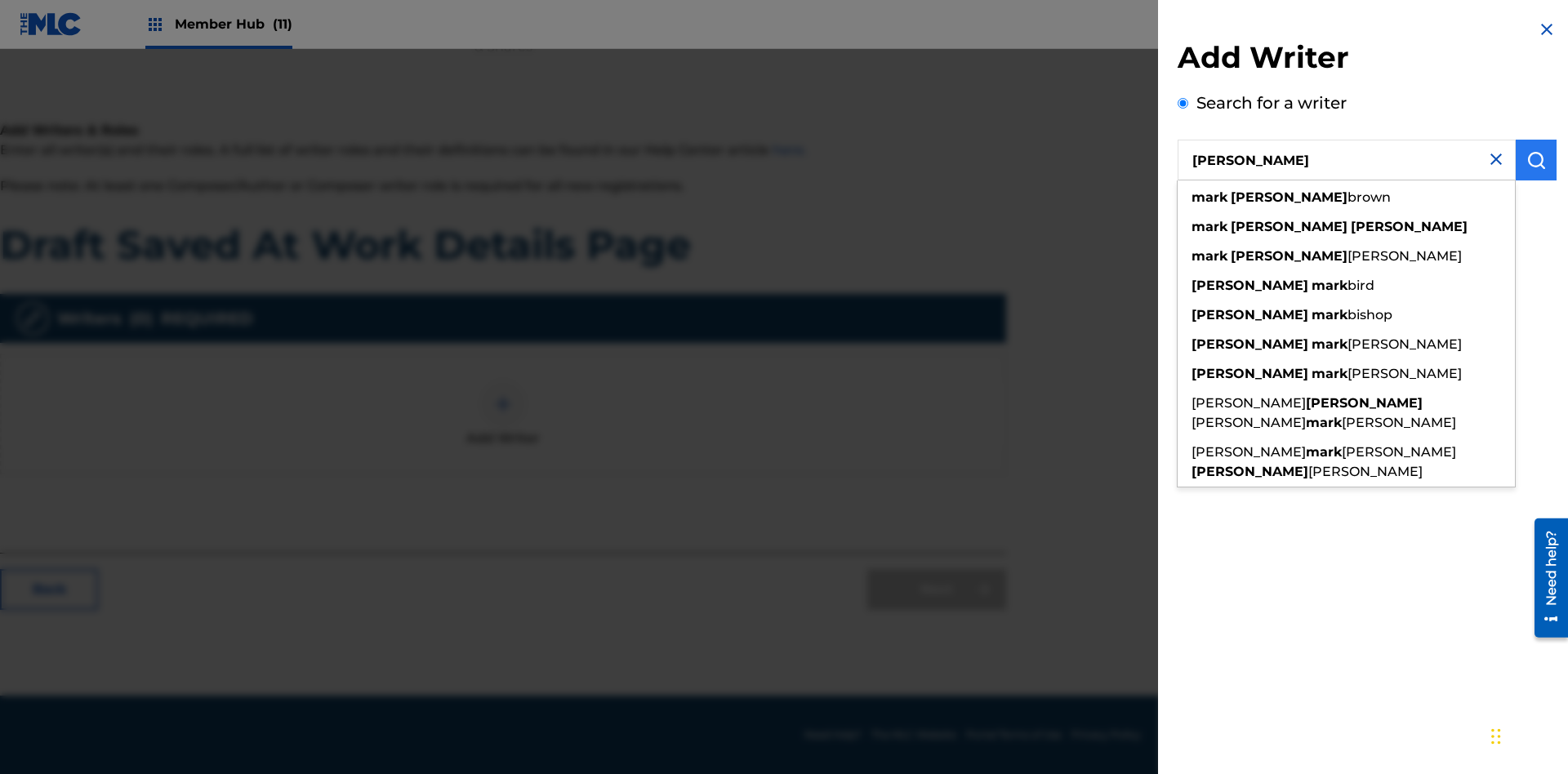
type input "[PERSON_NAME]"
click at [1536, 160] on img "submit" at bounding box center [1536, 160] width 20 height 20
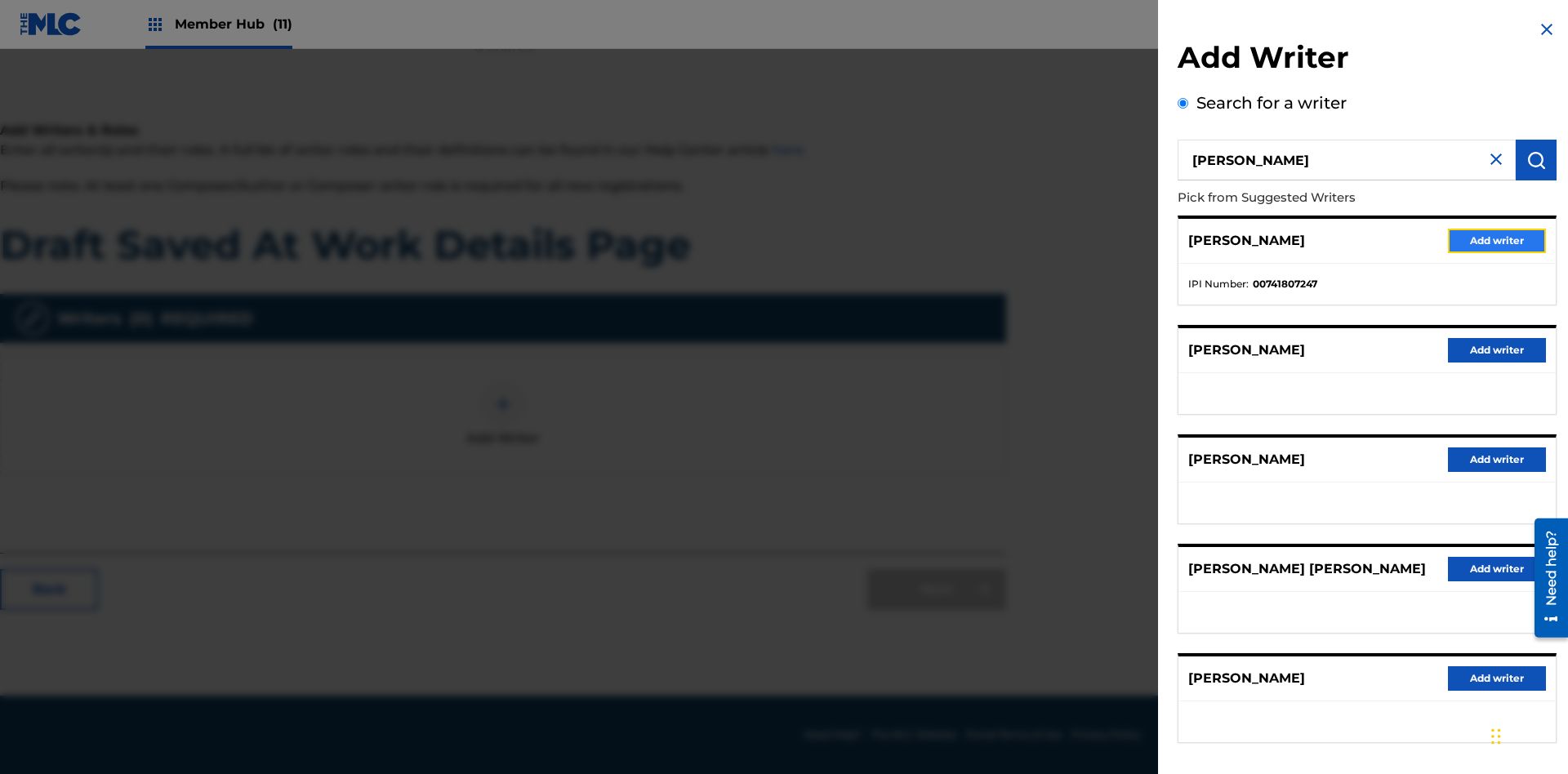
click at [1498, 241] on button "Add writer" at bounding box center [1497, 241] width 98 height 25
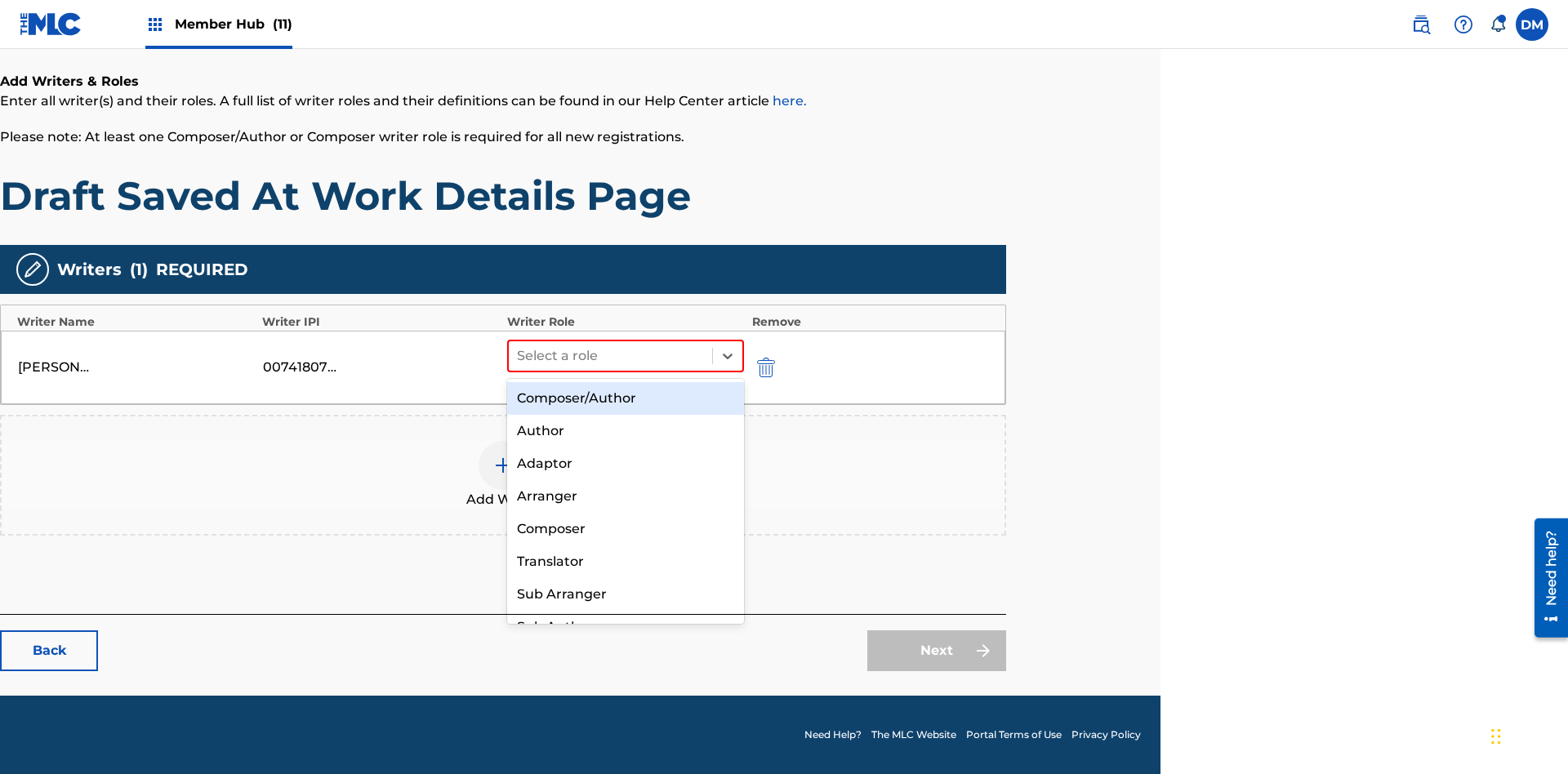
click at [625, 529] on div "Composer" at bounding box center [625, 529] width 237 height 33
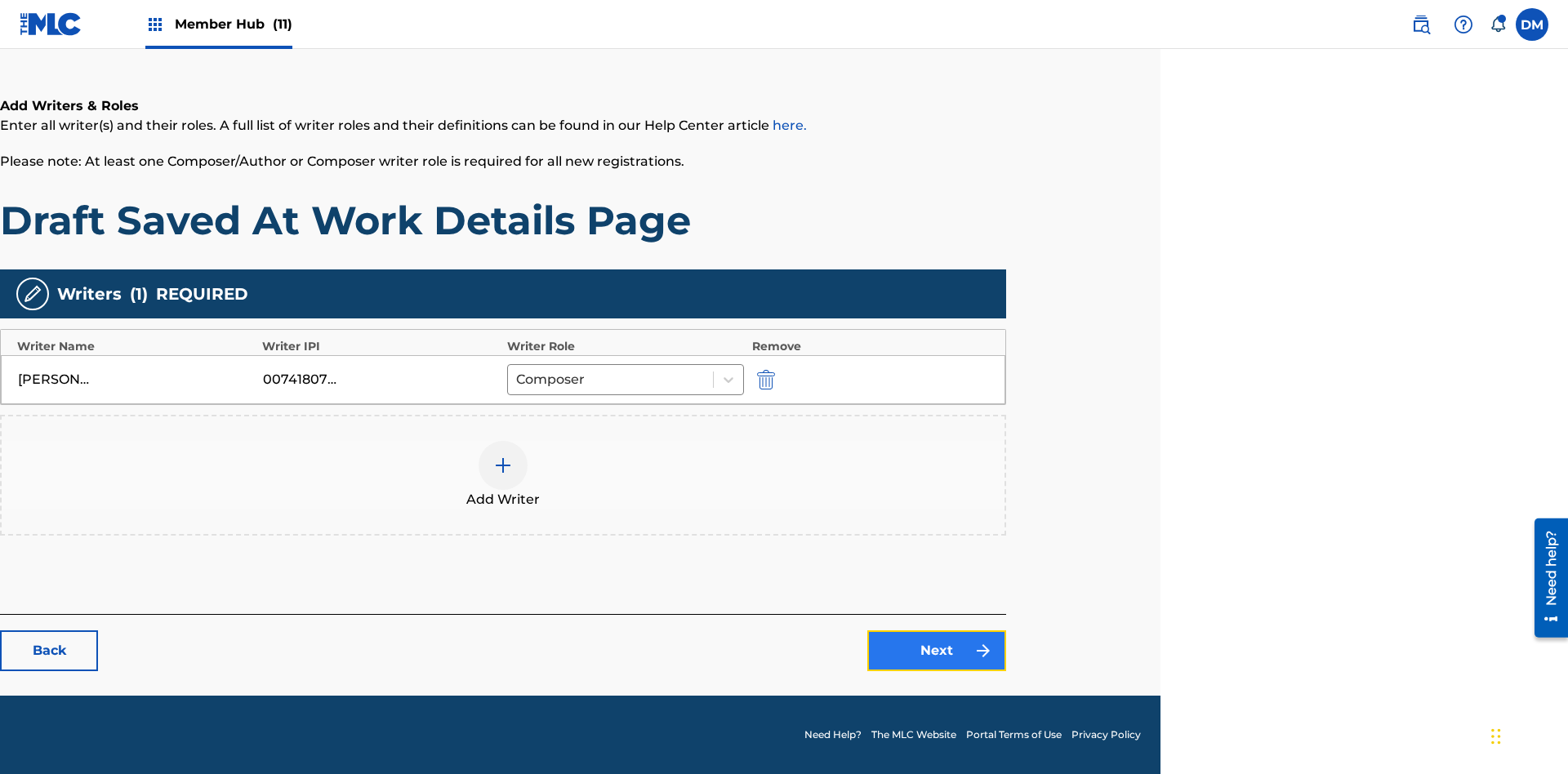
click at [936, 651] on link "Next" at bounding box center [936, 650] width 139 height 41
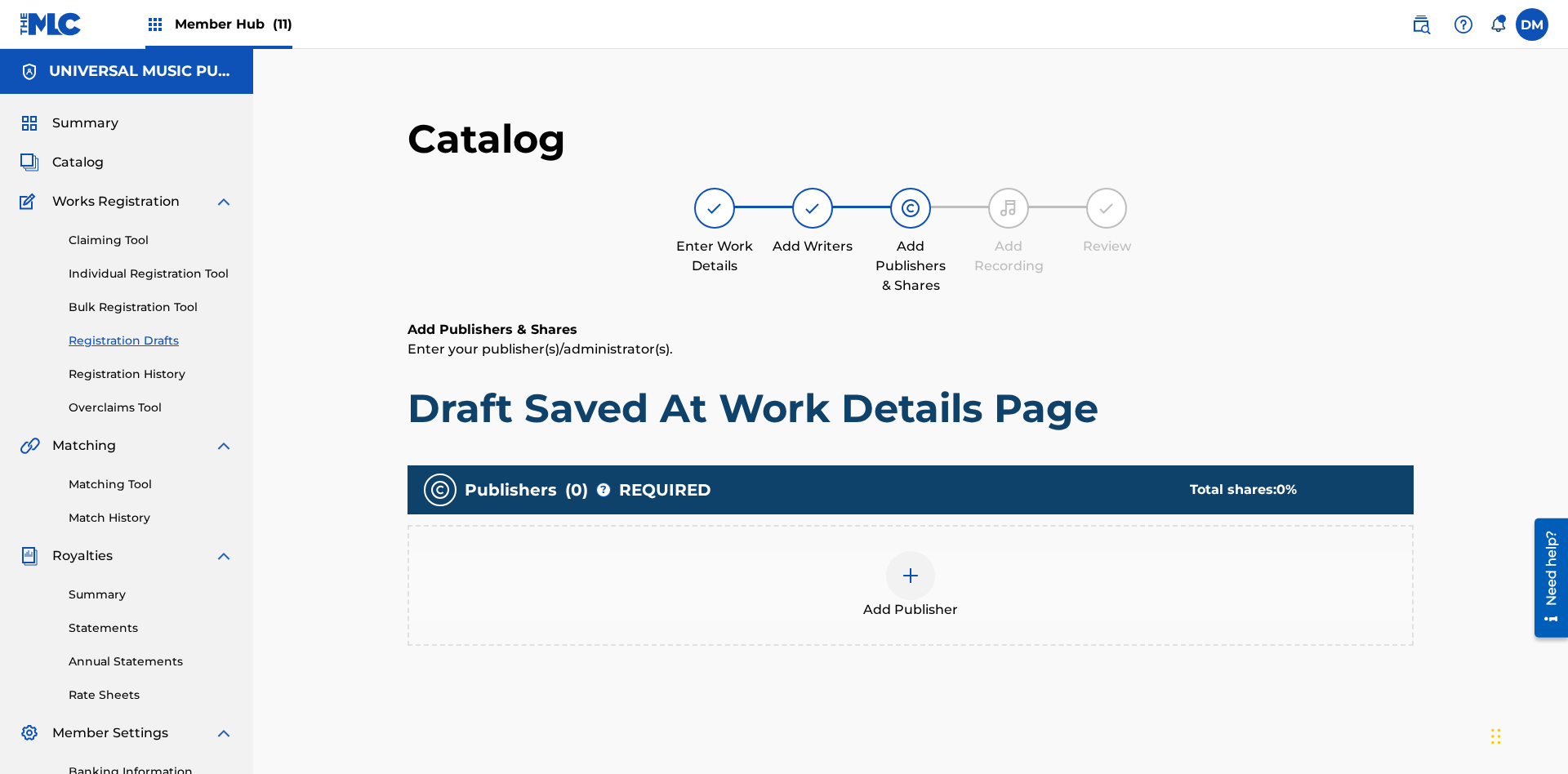
click at [901, 566] on img at bounding box center [911, 576] width 20 height 20
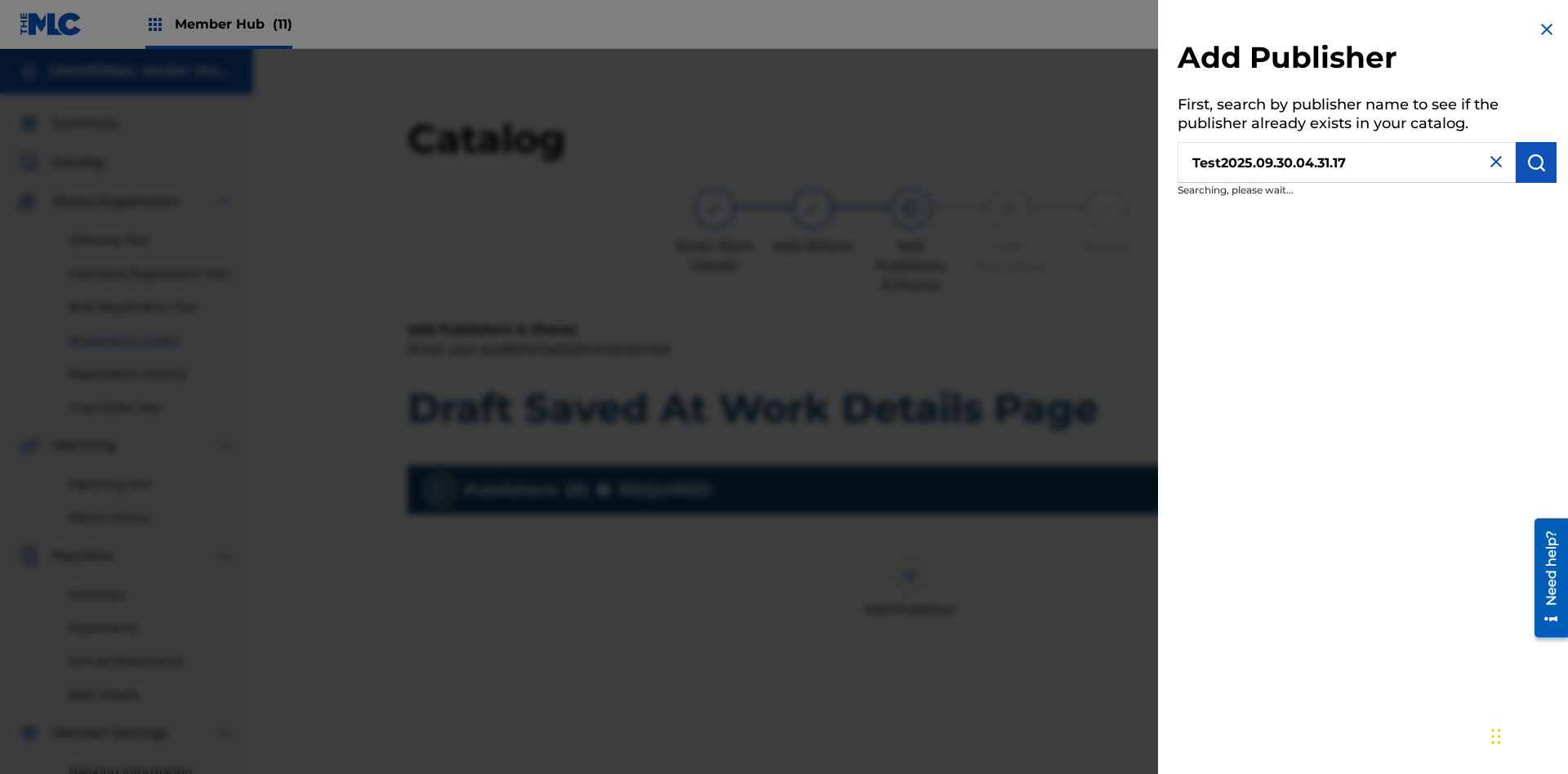
scroll to position [239, 408]
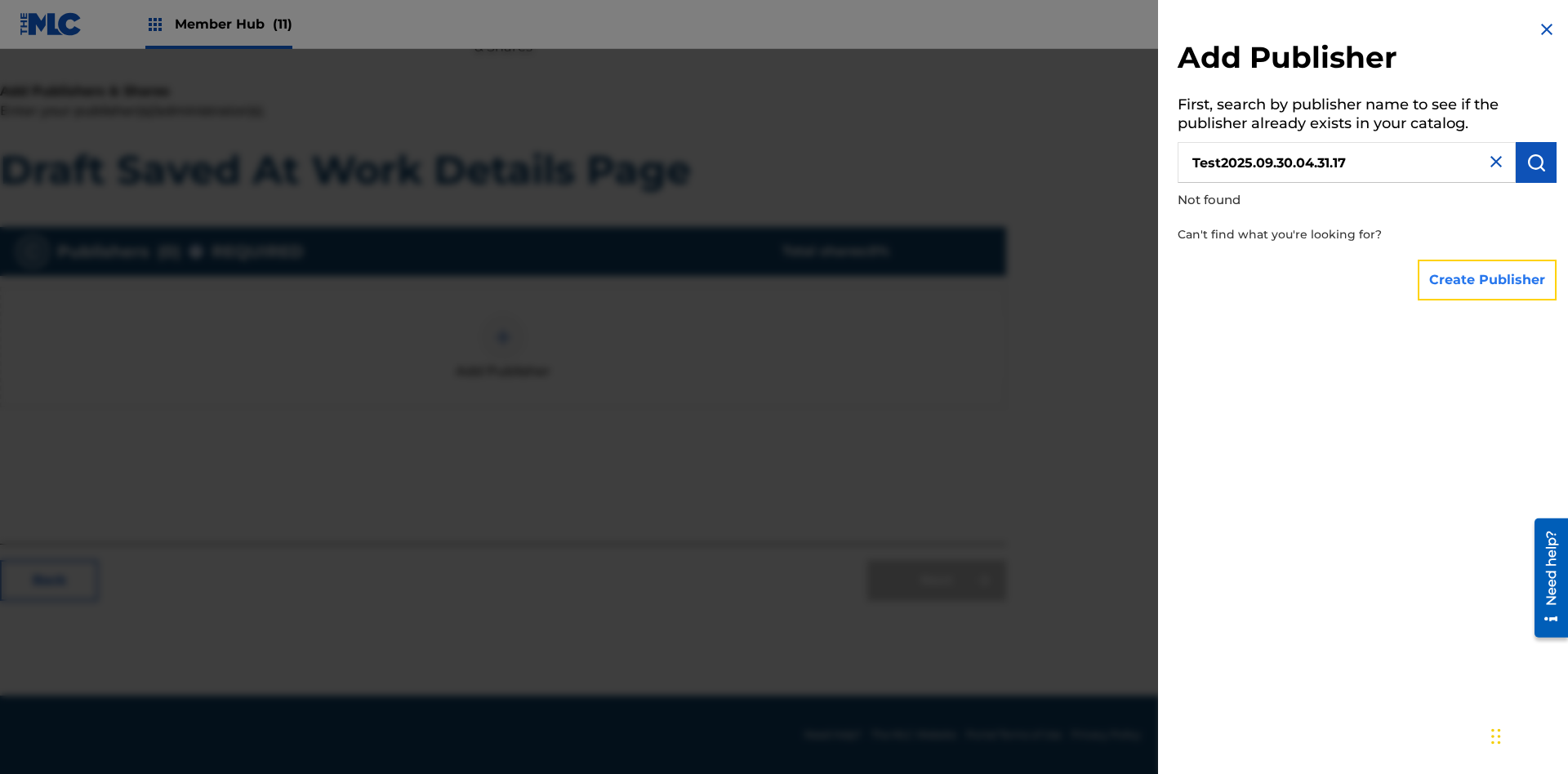
click at [1488, 279] on button "Create Publisher" at bounding box center [1487, 279] width 139 height 41
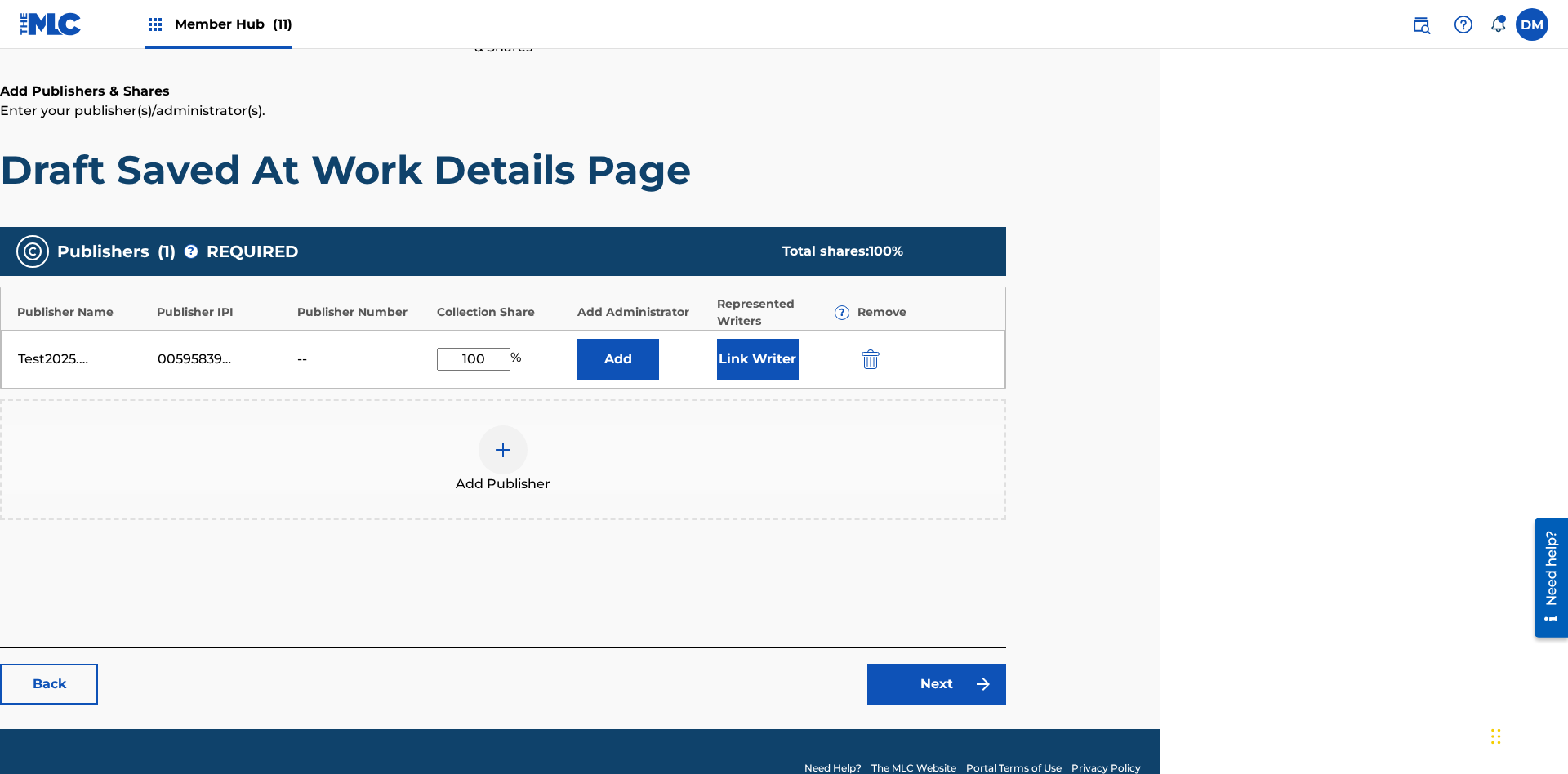
scroll to position [272, 408]
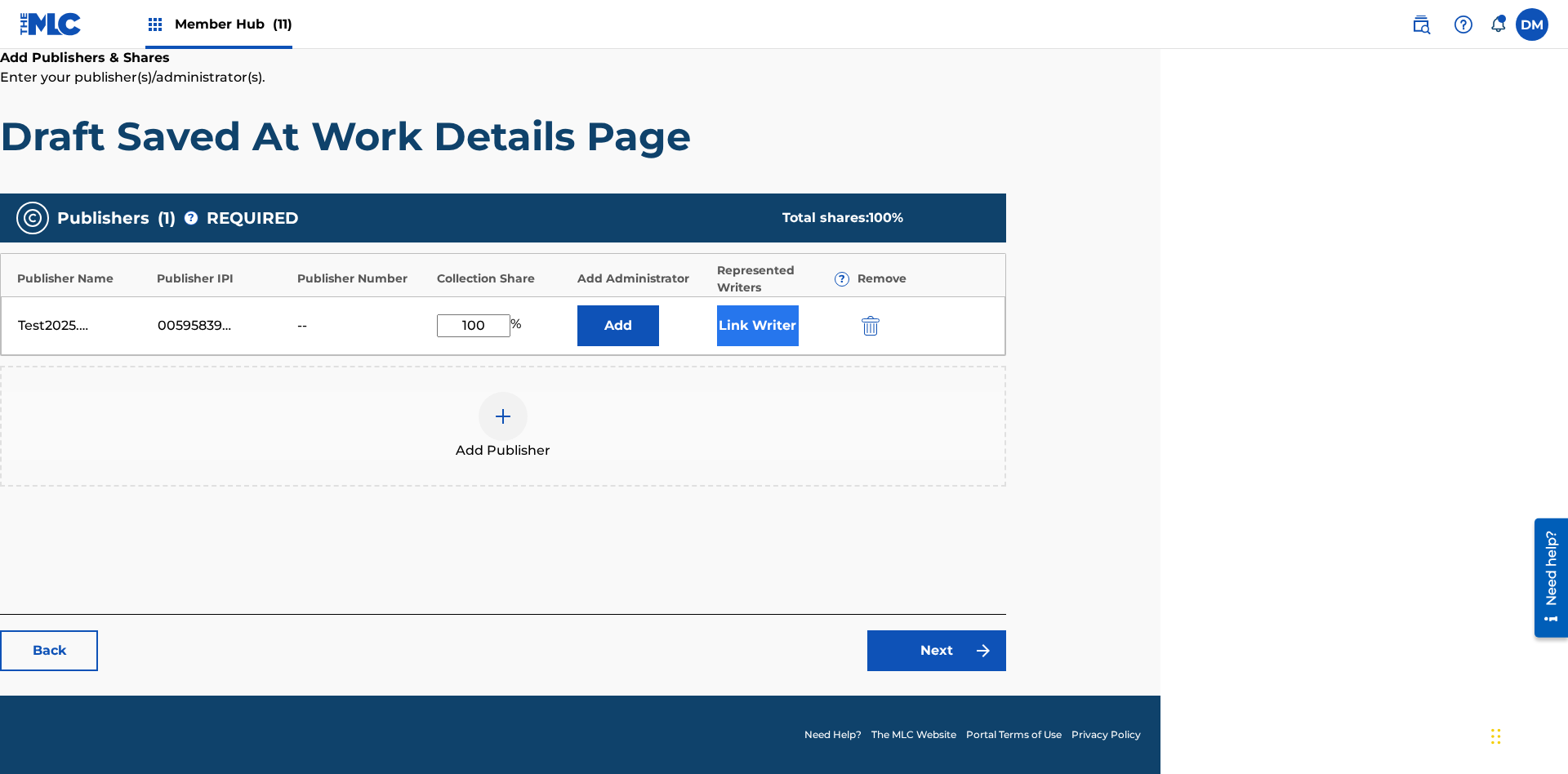
type input "100"
click at [757, 325] on button "Link Writer" at bounding box center [757, 326] width 82 height 41
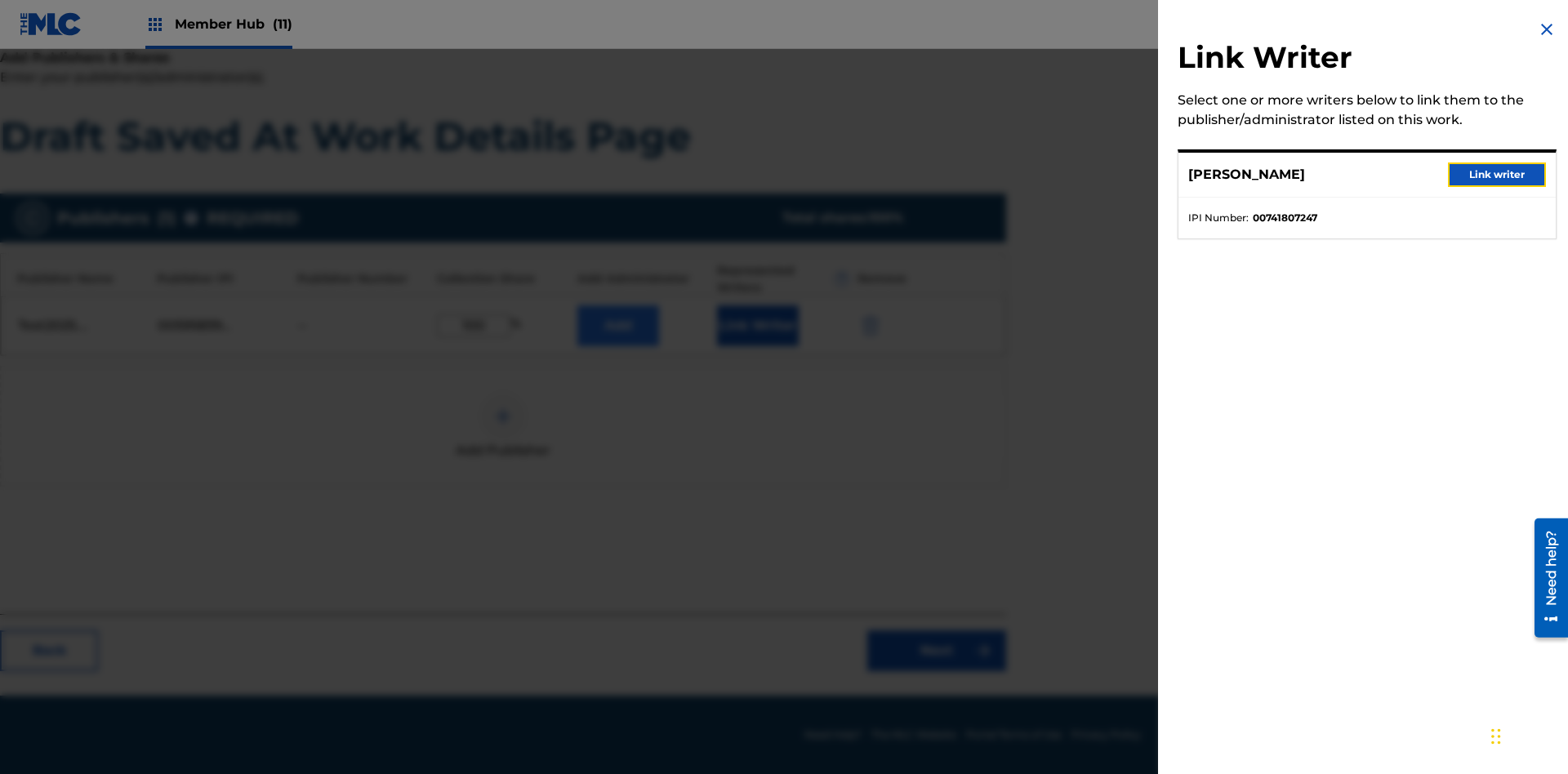
click at [1498, 175] on button "Link writer" at bounding box center [1497, 174] width 98 height 25
click at [757, 325] on button "Link Writer" at bounding box center [757, 326] width 82 height 41
click at [618, 306] on button "Add" at bounding box center [618, 326] width 82 height 41
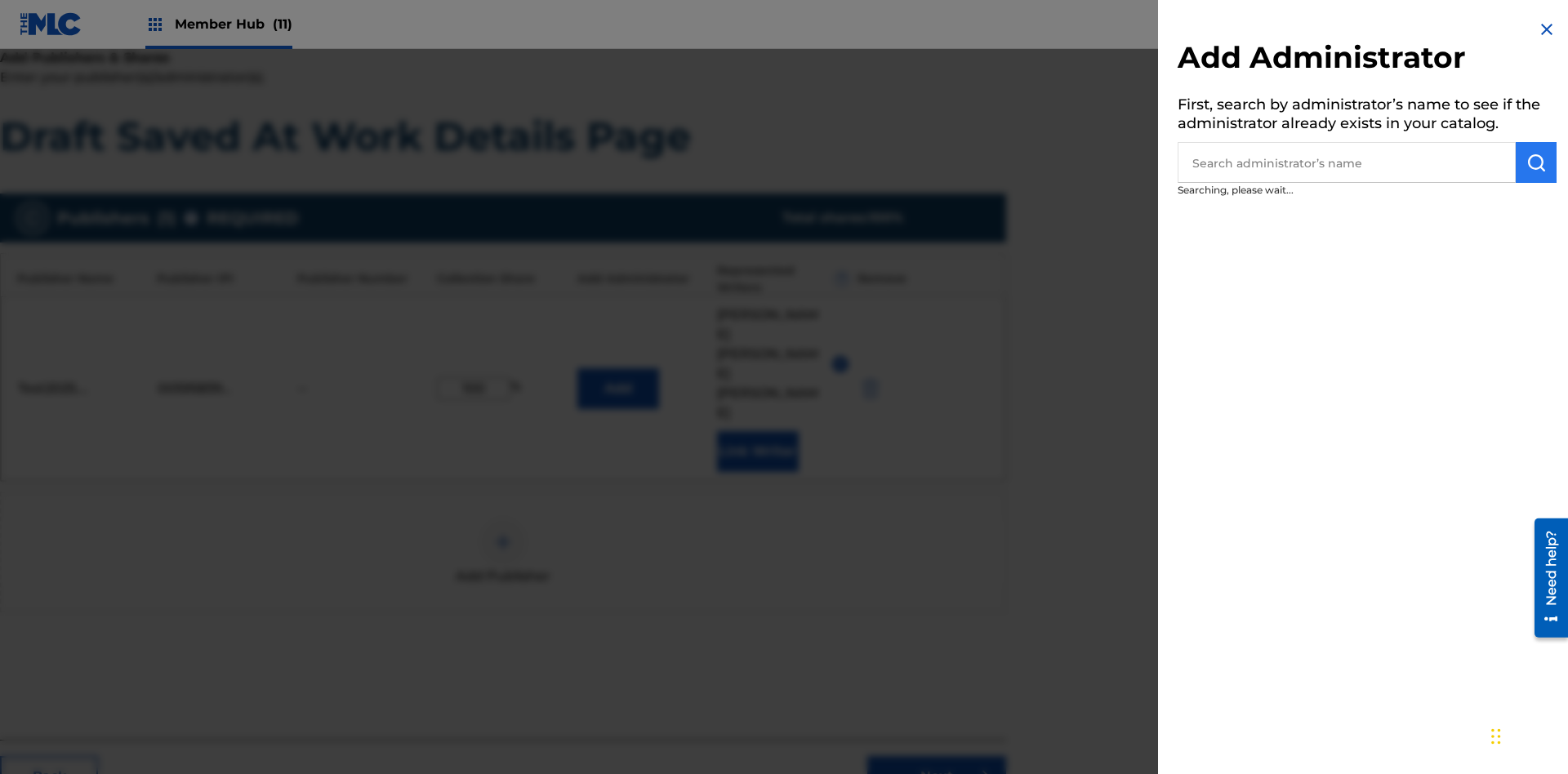
click at [1347, 162] on input "text" at bounding box center [1347, 162] width 339 height 41
click at [1536, 162] on img "submit" at bounding box center [1536, 162] width 20 height 20
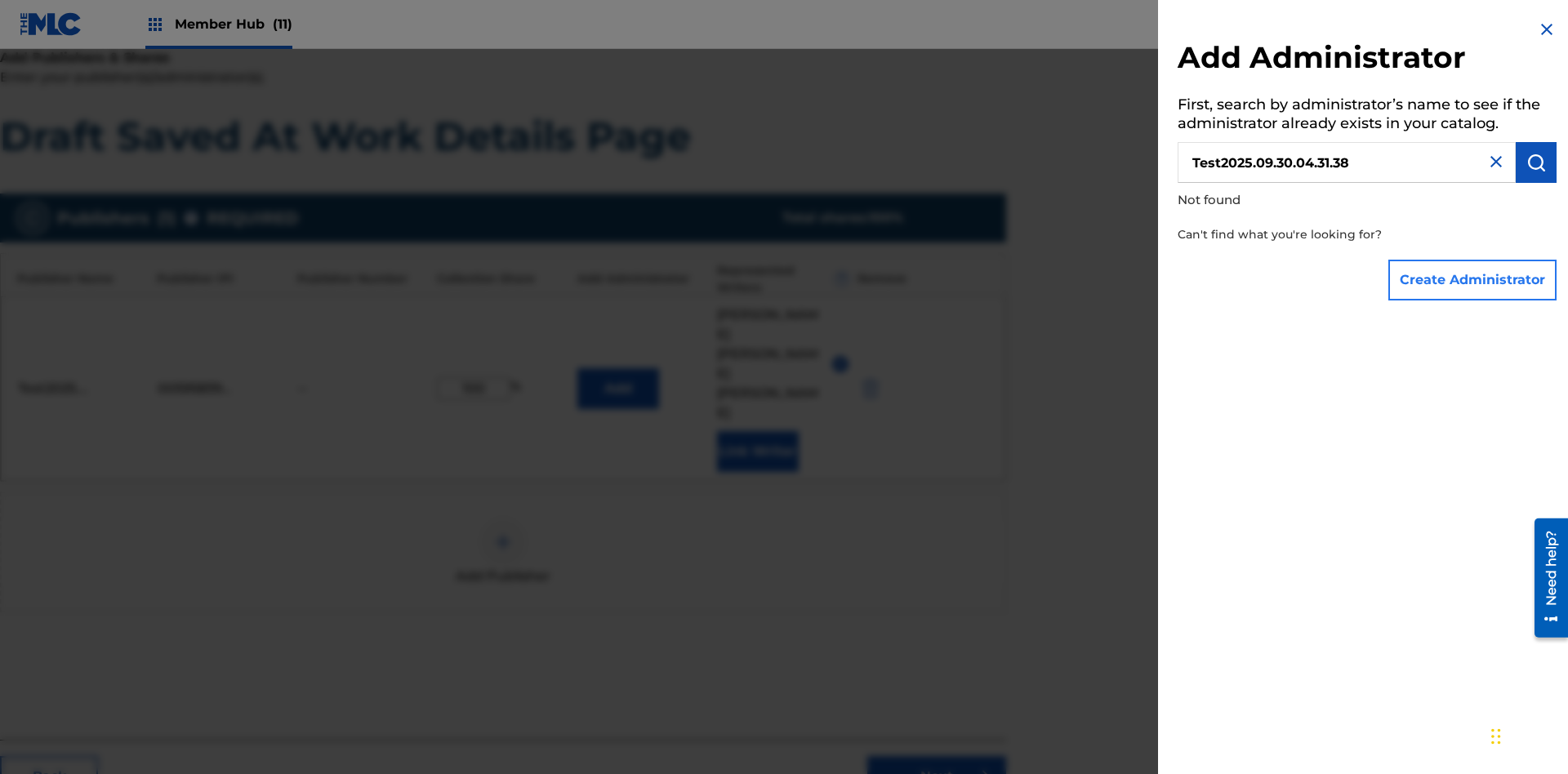
click at [1474, 279] on button "Create Administrator" at bounding box center [1473, 279] width 168 height 41
